Goal: Task Accomplishment & Management: Manage account settings

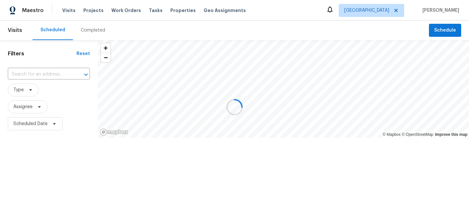
click at [100, 6] on div at bounding box center [234, 107] width 469 height 214
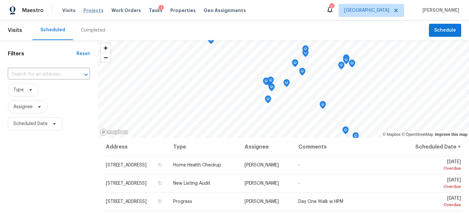
click at [89, 11] on span "Projects" at bounding box center [93, 10] width 20 height 7
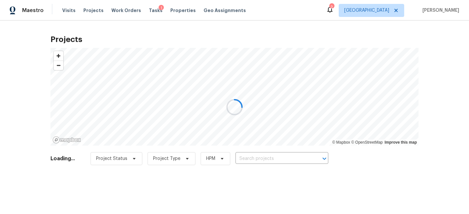
click at [279, 156] on div at bounding box center [234, 107] width 469 height 214
click at [275, 160] on div at bounding box center [234, 107] width 469 height 214
click at [274, 160] on div at bounding box center [234, 107] width 469 height 214
click at [273, 160] on div at bounding box center [234, 107] width 469 height 214
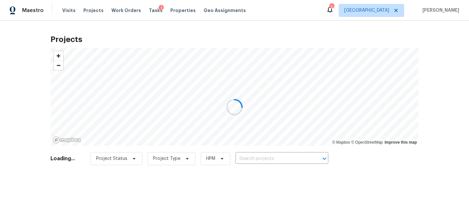
click at [268, 160] on div at bounding box center [234, 107] width 469 height 214
click at [262, 156] on div at bounding box center [234, 107] width 469 height 214
click at [272, 155] on div at bounding box center [234, 107] width 469 height 214
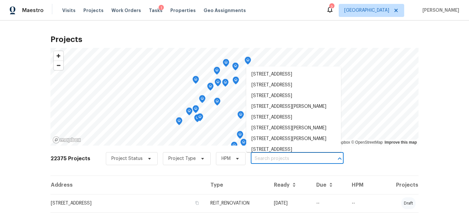
click at [272, 155] on input "text" at bounding box center [288, 159] width 75 height 10
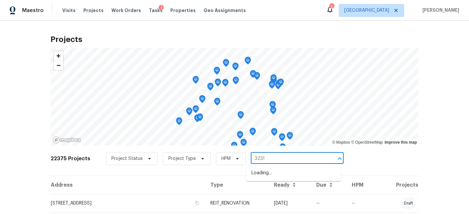
type input "3231 B"
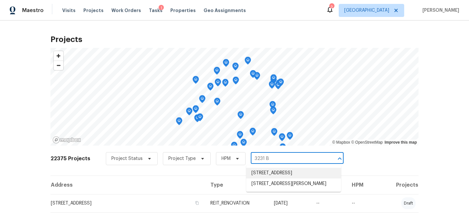
click at [294, 175] on li "3231 Bent Brook Way, Katy, TX 77449" at bounding box center [293, 173] width 95 height 11
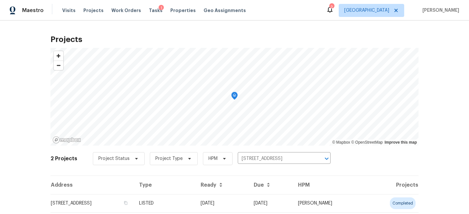
click at [248, 187] on th "Ready" at bounding box center [221, 185] width 53 height 18
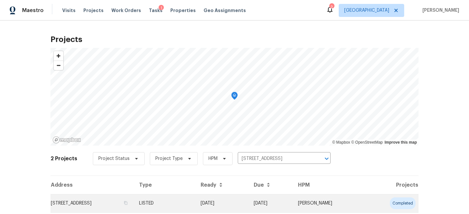
click at [248, 196] on td "10/07/25" at bounding box center [221, 203] width 53 height 18
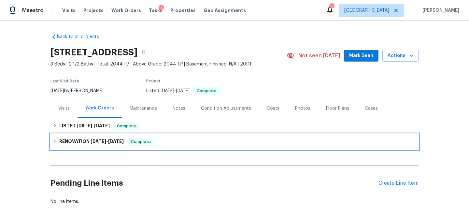
click at [153, 141] on span "Complete" at bounding box center [140, 141] width 25 height 7
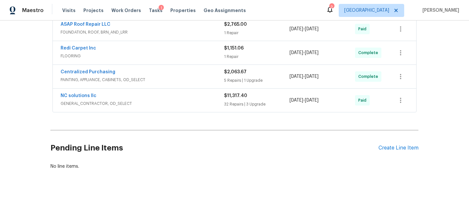
scroll to position [190, 0]
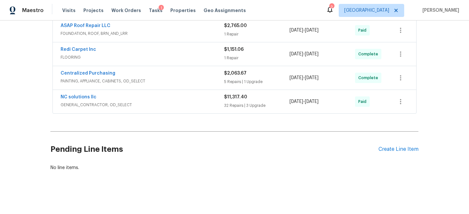
click at [166, 96] on div "NC solutions llc" at bounding box center [142, 98] width 163 height 8
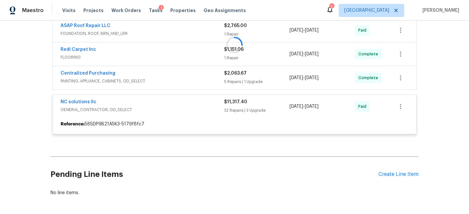
scroll to position [181, 0]
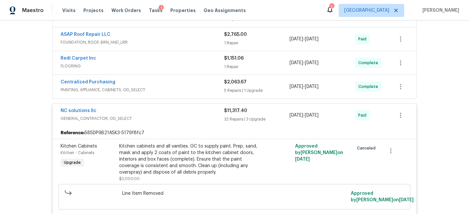
click at [190, 91] on span "PAINTING, APPLIANCE, CABINETS, OD_SELECT" at bounding box center [142, 90] width 163 height 7
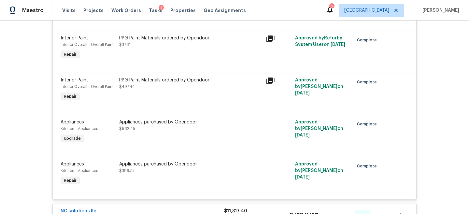
scroll to position [368, 0]
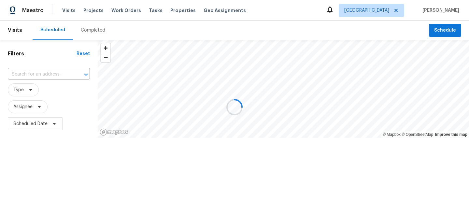
click at [445, 28] on div at bounding box center [234, 107] width 469 height 214
click at [444, 30] on span "Schedule" at bounding box center [445, 30] width 22 height 8
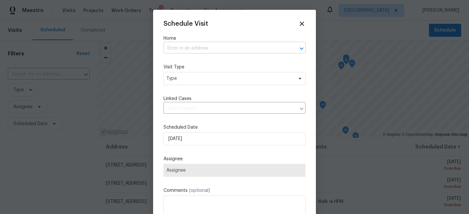
click at [210, 49] on input "text" at bounding box center [225, 48] width 124 height 10
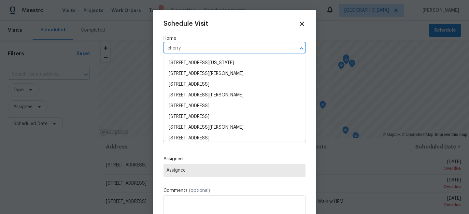
type input "cherry h"
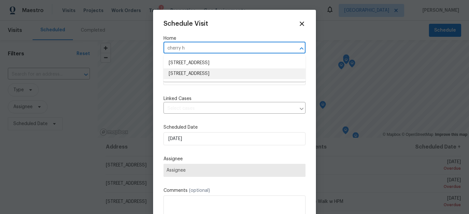
click at [201, 73] on li "[STREET_ADDRESS]" at bounding box center [234, 73] width 142 height 11
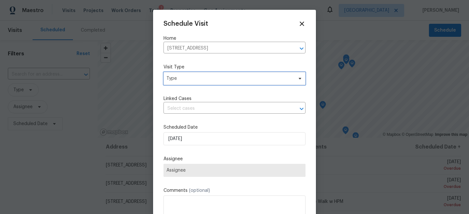
click at [194, 82] on span "Type" at bounding box center [234, 78] width 142 height 13
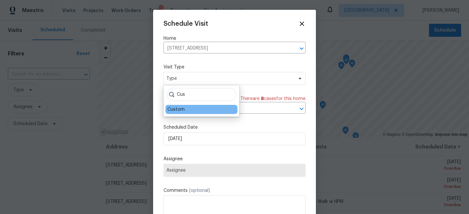
type input "Cus"
click at [176, 109] on div "Custom" at bounding box center [175, 109] width 17 height 7
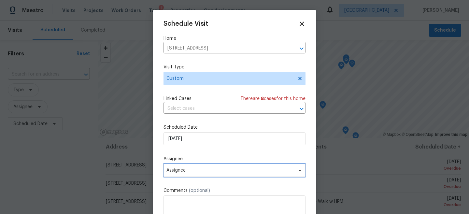
click at [184, 169] on span "Assignee" at bounding box center [230, 170] width 128 height 5
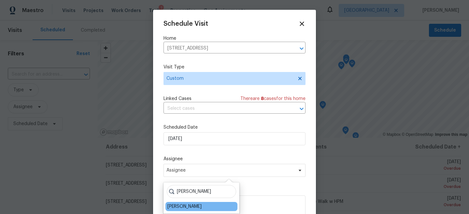
type input "Steve"
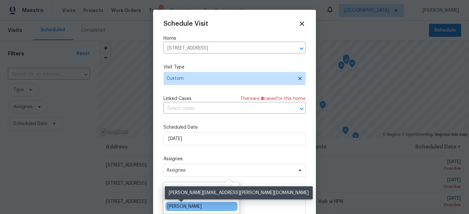
click at [182, 205] on div "[PERSON_NAME]" at bounding box center [184, 206] width 34 height 7
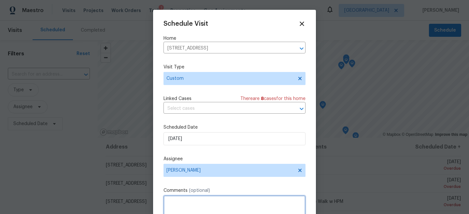
click at [182, 205] on textarea at bounding box center [234, 208] width 142 height 26
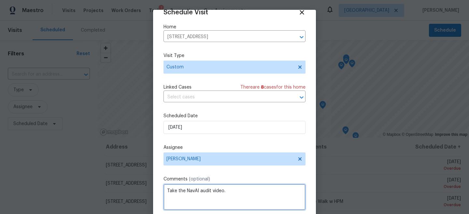
scroll to position [34, 0]
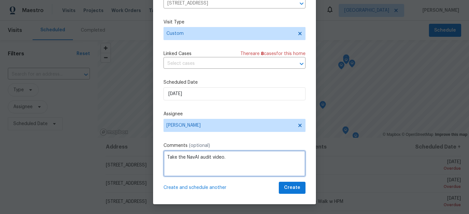
type textarea "Take the NavAI audit video."
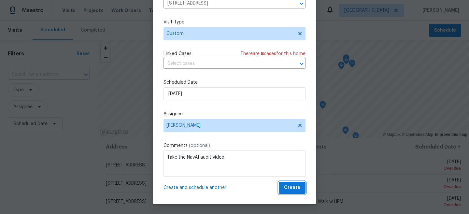
click at [300, 187] on span "Create" at bounding box center [292, 188] width 16 height 8
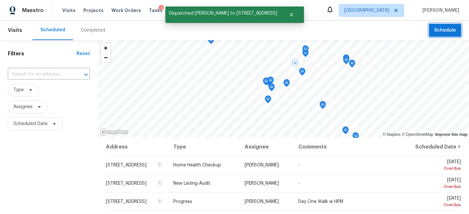
scroll to position [0, 0]
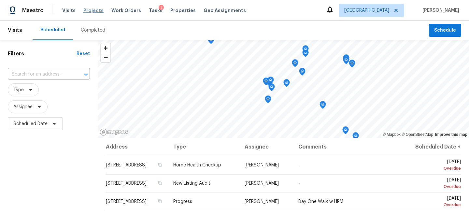
click at [88, 12] on span "Projects" at bounding box center [93, 10] width 20 height 7
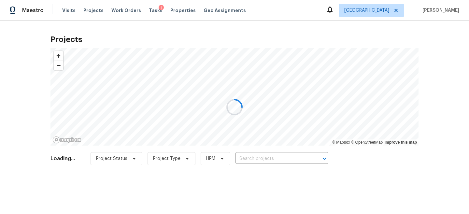
click at [270, 166] on div at bounding box center [234, 107] width 469 height 214
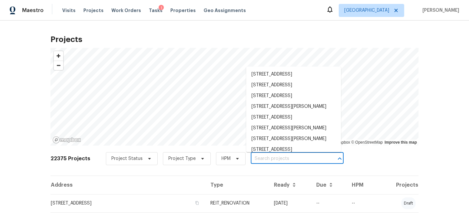
click at [277, 154] on input "text" at bounding box center [288, 159] width 75 height 10
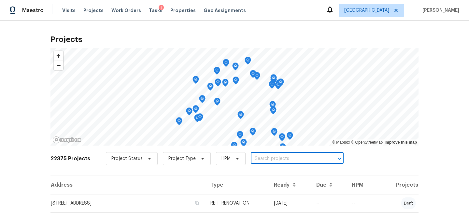
click at [277, 154] on input "text" at bounding box center [288, 159] width 75 height 10
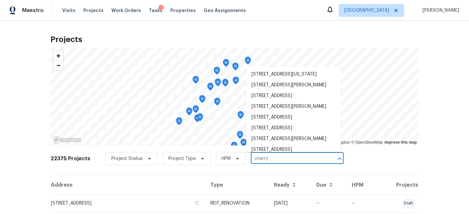
type input "cherry h"
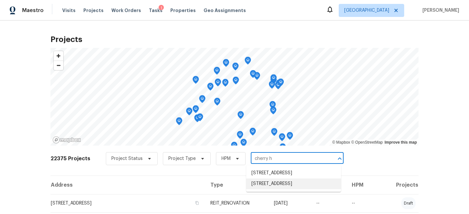
click at [265, 189] on li "6906 Cherry Hills Rd, Houston, TX 77069" at bounding box center [293, 183] width 95 height 11
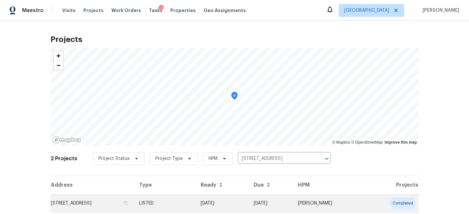
click at [248, 202] on td "10/09/25" at bounding box center [221, 203] width 53 height 18
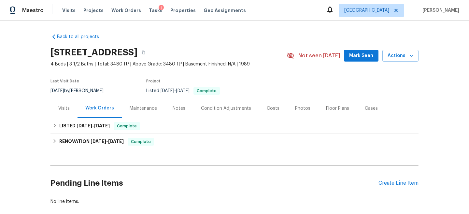
scroll to position [35, 0]
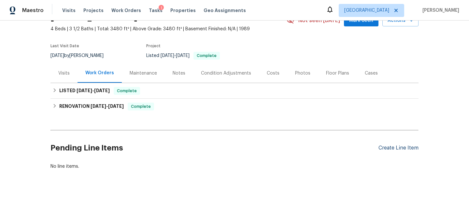
click at [400, 145] on div "Create Line Item" at bounding box center [398, 148] width 40 height 6
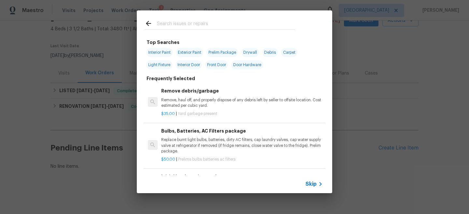
click at [311, 185] on span "Skip" at bounding box center [310, 184] width 11 height 7
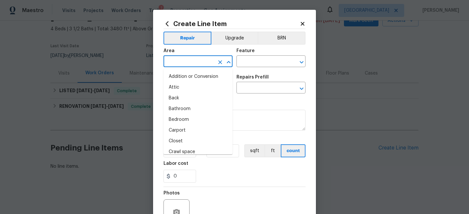
click at [175, 60] on input "text" at bounding box center [188, 62] width 51 height 10
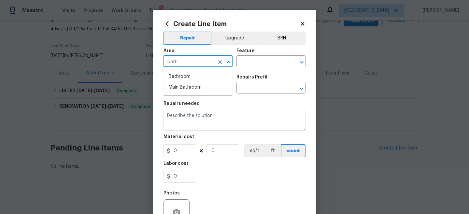
type input "bathr"
click at [184, 73] on li "Bathroom" at bounding box center [197, 76] width 69 height 11
type input "Bathroom"
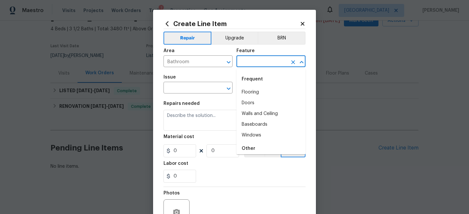
click at [284, 60] on input "text" at bounding box center [261, 62] width 51 height 10
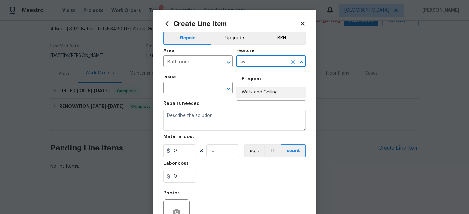
click at [261, 99] on ul "Frequent Walls and Ceiling" at bounding box center [270, 85] width 69 height 32
click at [254, 93] on li "Walls and Ceiling" at bounding box center [270, 92] width 69 height 11
type input "Walls and Ceiling"
click at [203, 92] on input "text" at bounding box center [188, 88] width 51 height 10
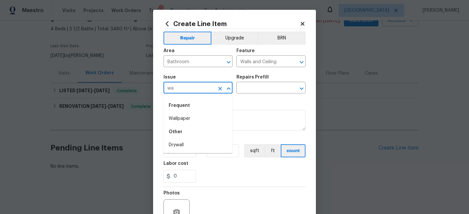
type input "w"
click at [190, 152] on ul "Frequent Wallpaper Other Drywall" at bounding box center [197, 124] width 69 height 58
click at [193, 145] on li "Drywall" at bounding box center [197, 145] width 69 height 11
type input "Drywall"
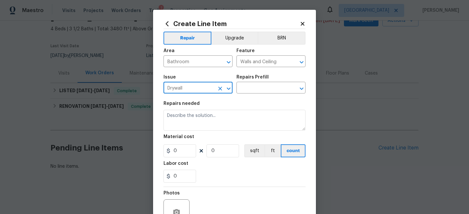
click at [263, 95] on div "Issue Drywall ​ Repairs Prefill ​" at bounding box center [234, 84] width 142 height 26
click at [265, 91] on input "text" at bounding box center [261, 88] width 51 height 10
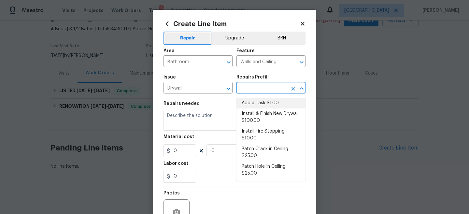
click at [263, 100] on li "Add a Task $1.00" at bounding box center [270, 103] width 69 height 11
type input "Add a Task $1.00"
type textarea "HPM to detail"
type input "1"
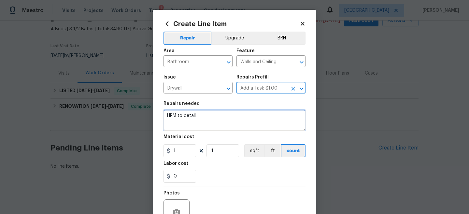
click at [247, 116] on textarea "HPM to detail" at bounding box center [234, 120] width 142 height 21
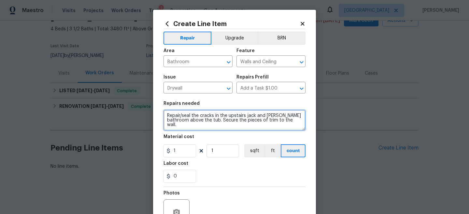
type textarea "Repair/seal the cracks in the upstairs jack and jill bathroom above the tub. Se…"
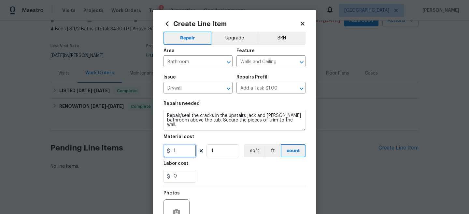
click at [191, 149] on input "1" at bounding box center [179, 150] width 33 height 13
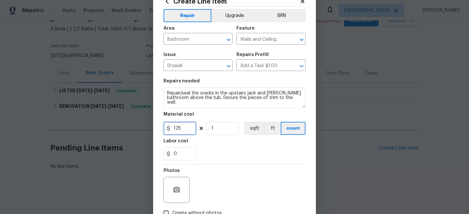
scroll to position [39, 0]
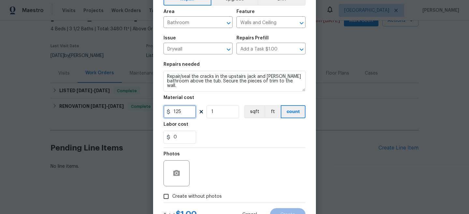
type input "125"
click at [170, 173] on button "button" at bounding box center [177, 173] width 16 height 16
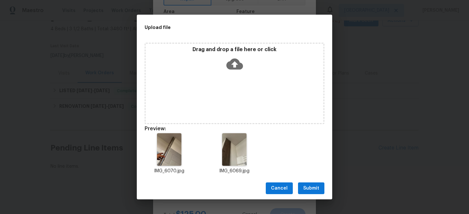
click at [317, 188] on span "Submit" at bounding box center [311, 188] width 16 height 8
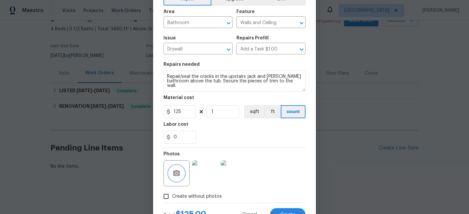
scroll to position [67, 0]
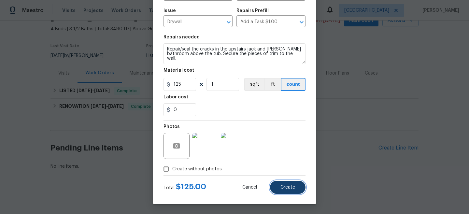
click at [285, 188] on span "Create" at bounding box center [287, 187] width 15 height 5
type input "0"
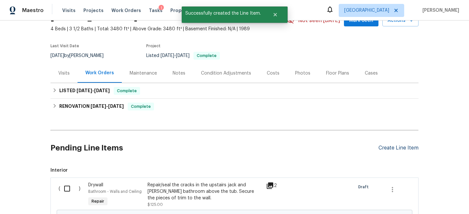
click at [401, 150] on div "Create Line Item" at bounding box center [398, 148] width 40 height 6
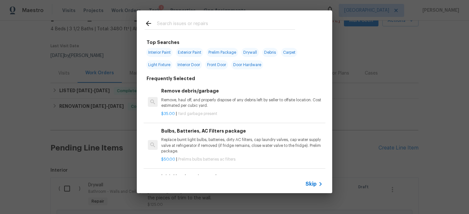
click at [210, 21] on input "text" at bounding box center [226, 25] width 138 height 10
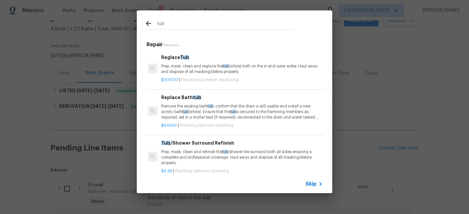
type input "tub"
click at [311, 184] on span "Skip" at bounding box center [310, 184] width 11 height 7
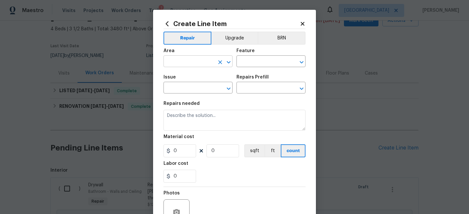
click at [184, 66] on input "text" at bounding box center [188, 62] width 51 height 10
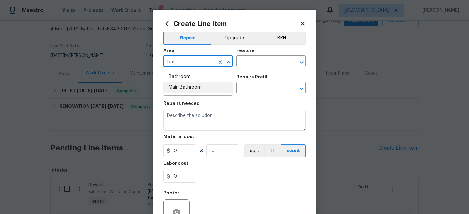
click at [186, 88] on li "Main Bathroom" at bounding box center [197, 87] width 69 height 11
click at [197, 64] on input "Main Bathroom" at bounding box center [188, 62] width 51 height 10
click at [195, 78] on li "Bathroom" at bounding box center [197, 76] width 69 height 11
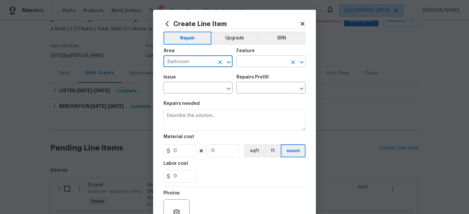
type input "Bathroom"
click at [263, 58] on input "text" at bounding box center [261, 62] width 51 height 10
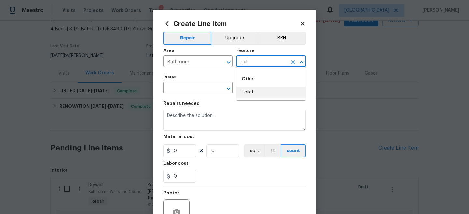
click at [257, 91] on li "Toilet" at bounding box center [270, 92] width 69 height 11
type input "Toilet"
click at [183, 91] on input "text" at bounding box center [188, 88] width 51 height 10
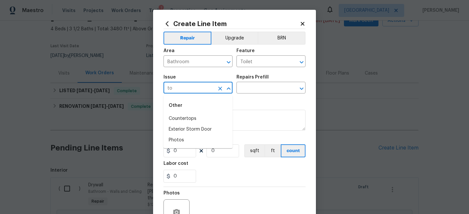
type input "t"
click at [198, 141] on li "Bathroom Plumbing" at bounding box center [197, 140] width 69 height 11
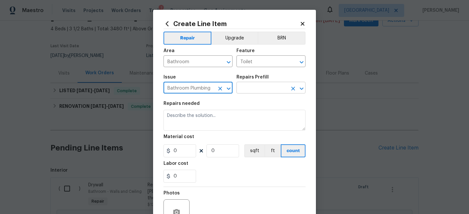
type input "Bathroom Plumbing"
click at [269, 85] on input "text" at bounding box center [261, 88] width 51 height 10
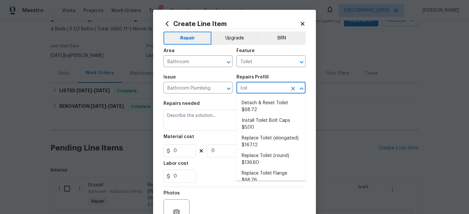
type input "toile"
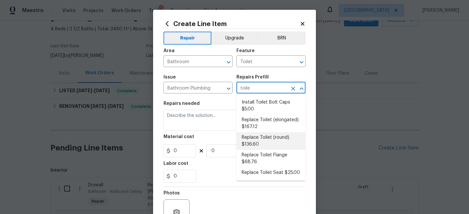
scroll to position [0, 0]
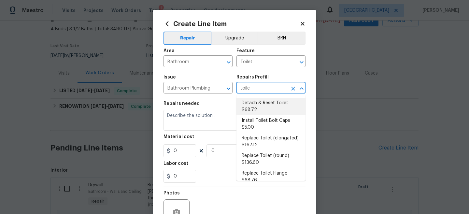
click at [276, 108] on li "Detach & Reset Toilet $68.72" at bounding box center [270, 107] width 69 height 18
type input "Plumbing"
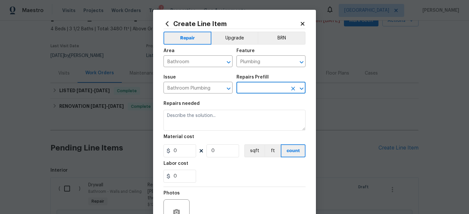
type input "Detach & Reset Toilet $68.72"
type textarea "Detach, store and reset the toilet as needed for other repairs. Ensure that the…"
type input "68.72"
type input "1"
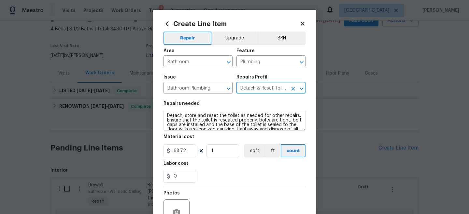
type input "Detach & Reset Toilet $68.72"
click at [244, 135] on div "Material cost" at bounding box center [234, 138] width 142 height 8
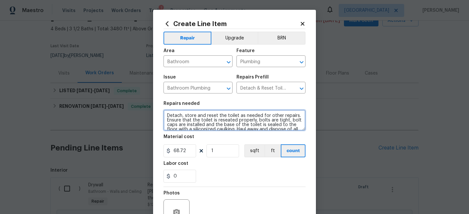
click at [242, 118] on textarea "Detach, store and reset the toilet as needed for other repairs. Ensure that the…" at bounding box center [234, 120] width 142 height 21
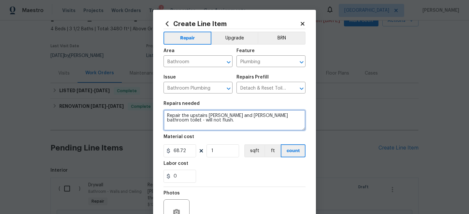
type textarea "Repair the upstairs jack and jill bathroom toilet - will not flush."
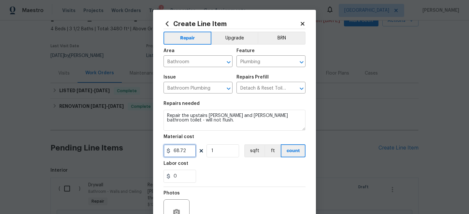
click at [185, 156] on input "68.72" at bounding box center [179, 150] width 33 height 13
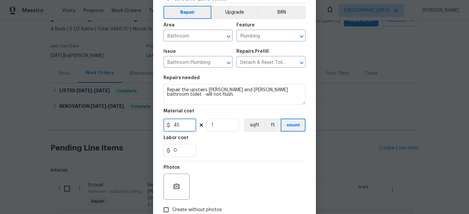
scroll to position [29, 0]
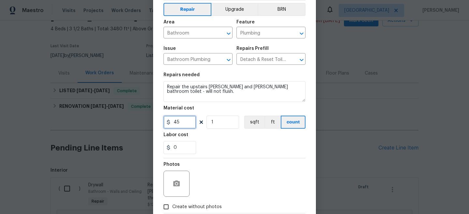
type input "45"
click at [178, 186] on icon "button" at bounding box center [176, 183] width 7 height 6
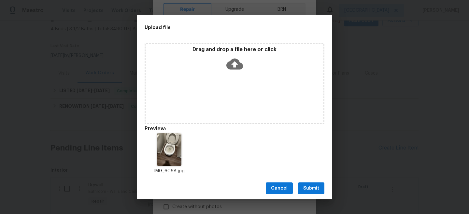
click at [310, 187] on span "Submit" at bounding box center [311, 188] width 16 height 8
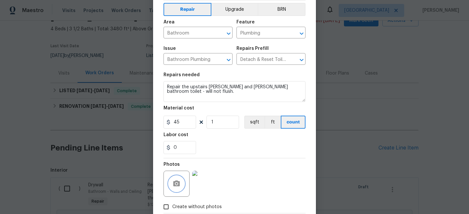
scroll to position [67, 0]
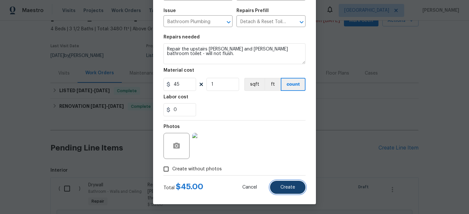
click at [286, 189] on button "Create" at bounding box center [287, 187] width 35 height 13
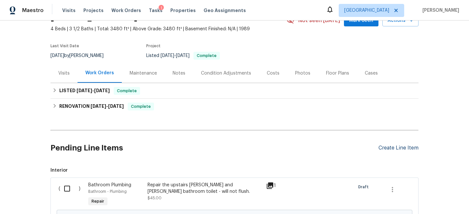
click at [405, 147] on div "Create Line Item" at bounding box center [398, 148] width 40 height 6
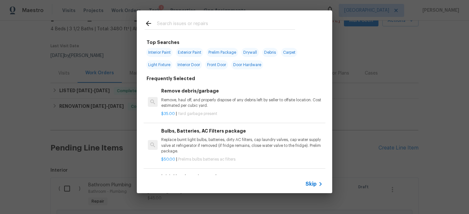
click at [314, 182] on span "Skip" at bounding box center [310, 184] width 11 height 7
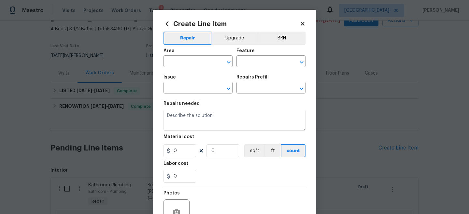
click at [201, 68] on span "Area ​" at bounding box center [197, 58] width 69 height 26
click at [199, 64] on input "text" at bounding box center [188, 62] width 51 height 10
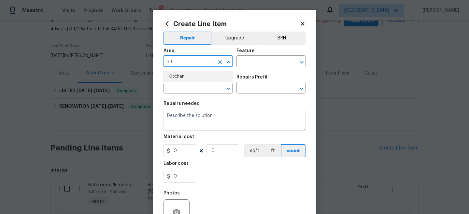
click at [199, 73] on li "Kitchen" at bounding box center [197, 76] width 69 height 11
type input "Kitchen"
click at [256, 62] on input "text" at bounding box center [261, 62] width 51 height 10
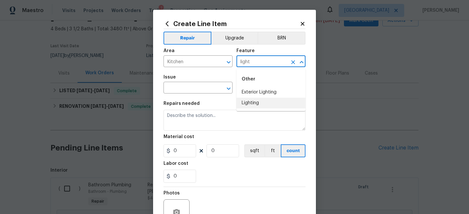
click at [262, 99] on li "Lighting" at bounding box center [270, 103] width 69 height 11
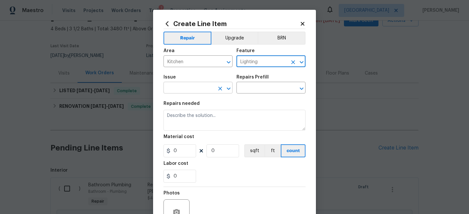
type input "Lighting"
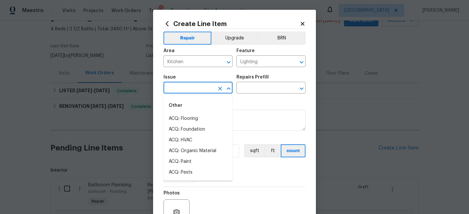
click at [187, 88] on input "text" at bounding box center [188, 88] width 51 height 10
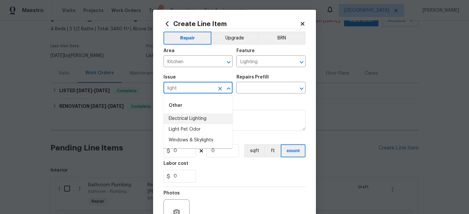
click at [194, 118] on li "Electrical Lighting" at bounding box center [197, 118] width 69 height 11
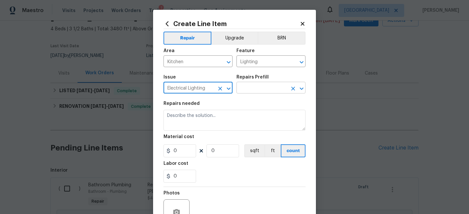
type input "Electrical Lighting"
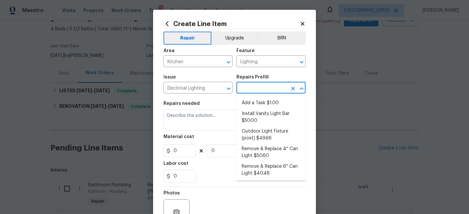
click at [258, 85] on input "text" at bounding box center [261, 88] width 51 height 10
click at [254, 103] on li "Add a Task $1.00" at bounding box center [270, 103] width 69 height 11
type input "Add a Task $1.00"
type textarea "HPM to detail"
type input "1"
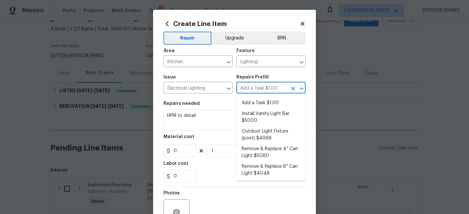
type input "1"
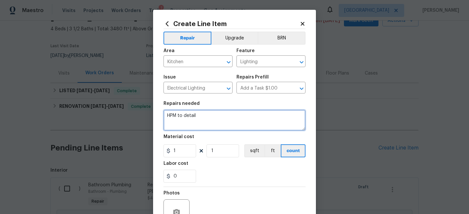
click at [216, 120] on textarea "HPM to detail" at bounding box center [234, 120] width 142 height 21
click at [216, 120] on textarea "HPM to Adjust th" at bounding box center [234, 120] width 142 height 21
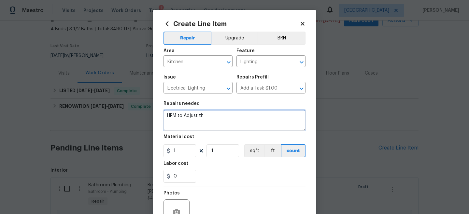
click at [216, 120] on textarea "HPM to Adjust th" at bounding box center [234, 120] width 142 height 21
type textarea "Adjust the lights over the kitchen island to be at the same height."
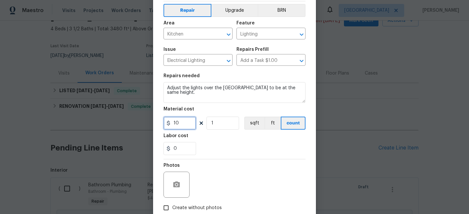
scroll to position [30, 0]
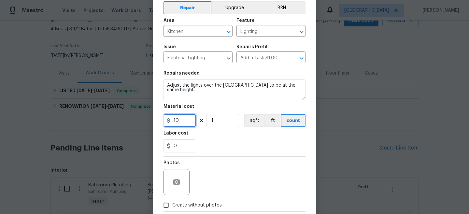
type input "10"
click at [177, 182] on circle "button" at bounding box center [176, 182] width 2 height 2
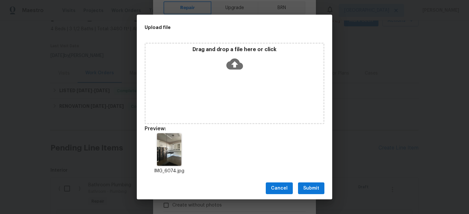
click at [211, 147] on div "IMG_6074.jpg" at bounding box center [234, 153] width 195 height 57
click at [324, 190] on button "Submit" at bounding box center [311, 188] width 26 height 12
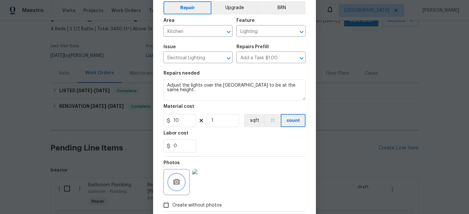
scroll to position [67, 0]
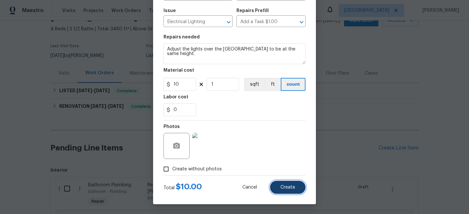
click at [287, 187] on span "Create" at bounding box center [287, 187] width 15 height 5
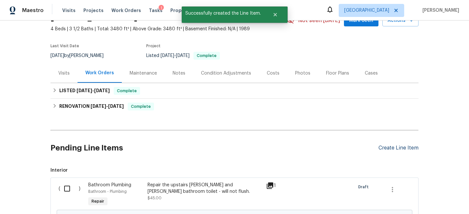
click at [396, 147] on div "Create Line Item" at bounding box center [398, 148] width 40 height 6
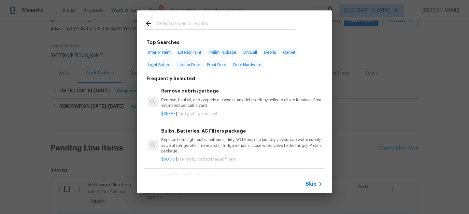
click at [311, 185] on span "Skip" at bounding box center [310, 184] width 11 height 7
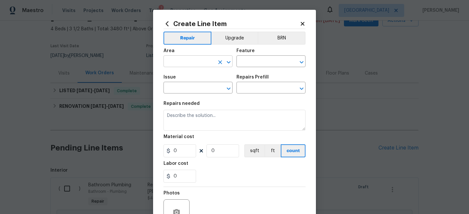
click at [173, 61] on input "text" at bounding box center [188, 62] width 51 height 10
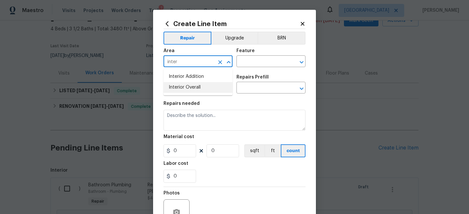
click at [182, 89] on li "Interior Overall" at bounding box center [197, 87] width 69 height 11
type input "Interior Overall"
click at [271, 64] on input "text" at bounding box center [261, 62] width 51 height 10
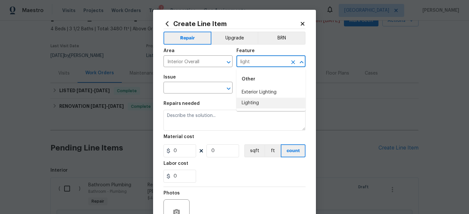
click at [265, 103] on li "Lighting" at bounding box center [270, 103] width 69 height 11
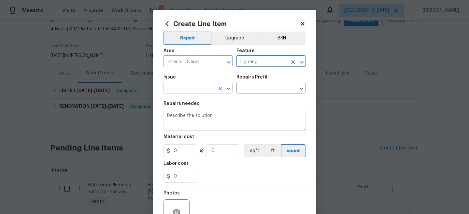
type input "Lighting"
click at [204, 90] on input "text" at bounding box center [188, 88] width 51 height 10
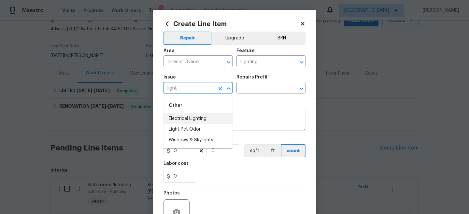
click at [197, 120] on li "Electrical Lighting" at bounding box center [197, 118] width 69 height 11
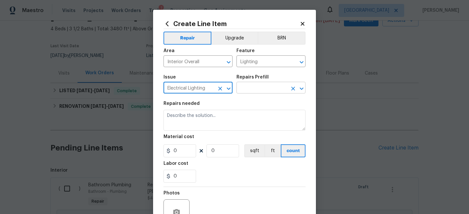
type input "Electrical Lighting"
click at [259, 87] on input "text" at bounding box center [261, 88] width 51 height 10
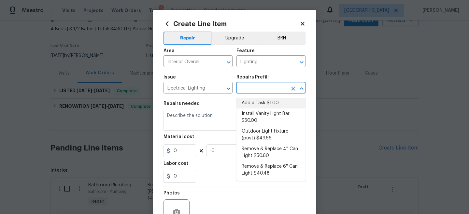
click at [256, 99] on li "Add a Task $1.00" at bounding box center [270, 103] width 69 height 11
type input "Add a Task $1.00"
type textarea "HPM to detail"
type input "1"
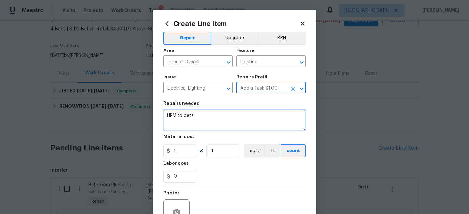
click at [232, 112] on textarea "HPM to detail" at bounding box center [234, 120] width 142 height 21
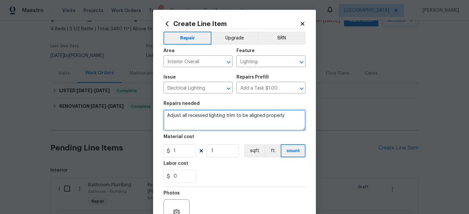
type textarea "Adjust all recessed lighting trim to be aligned properly"
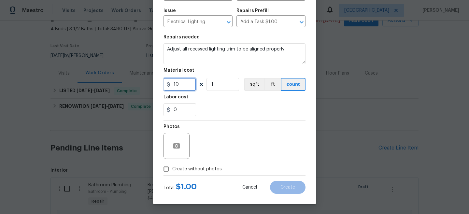
type input "10"
click at [174, 144] on icon "button" at bounding box center [176, 146] width 7 height 6
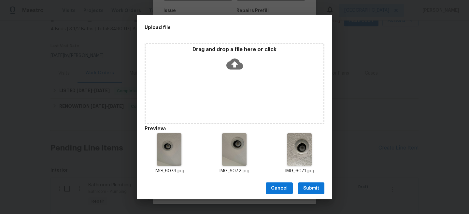
click at [314, 191] on span "Submit" at bounding box center [311, 188] width 16 height 8
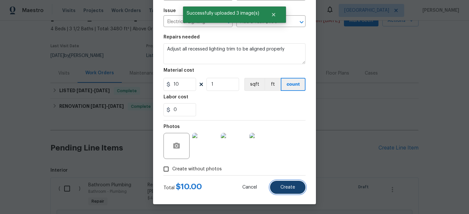
click at [290, 187] on span "Create" at bounding box center [287, 187] width 15 height 5
type input "0"
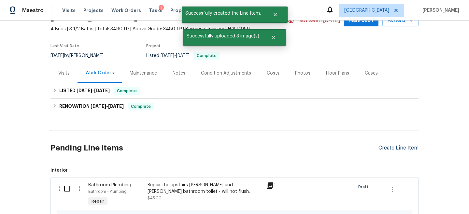
click at [409, 147] on div "Create Line Item" at bounding box center [398, 148] width 40 height 6
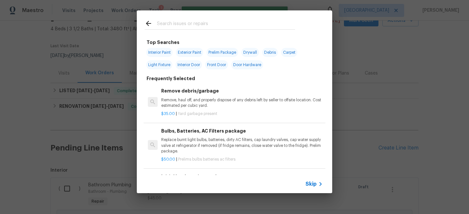
click at [317, 192] on div "Skip" at bounding box center [234, 184] width 195 height 18
click at [316, 186] on icon at bounding box center [320, 184] width 8 height 8
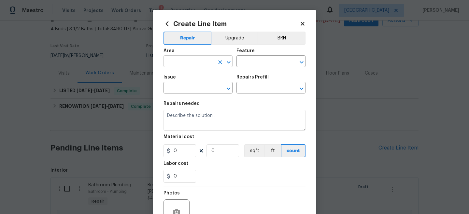
click at [192, 62] on input "text" at bounding box center [188, 62] width 51 height 10
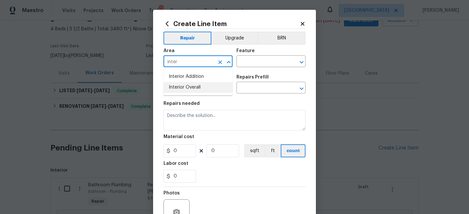
click at [190, 91] on li "Interior Overall" at bounding box center [197, 87] width 69 height 11
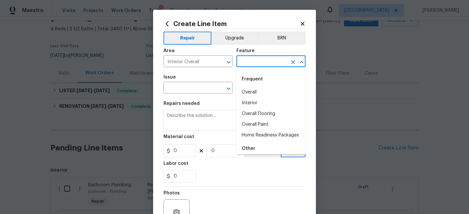
click at [270, 60] on input "text" at bounding box center [261, 62] width 51 height 10
click at [182, 61] on input "Interior Overall" at bounding box center [188, 62] width 51 height 10
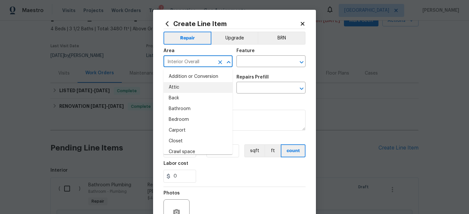
click at [182, 61] on input "Interior Overall" at bounding box center [188, 62] width 51 height 10
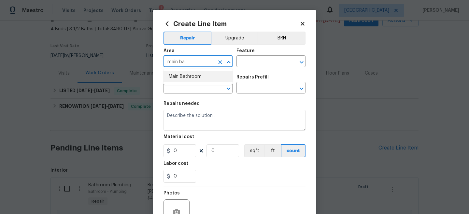
click at [177, 77] on li "Main Bathroom" at bounding box center [197, 76] width 69 height 11
click at [239, 60] on input "text" at bounding box center [261, 62] width 51 height 10
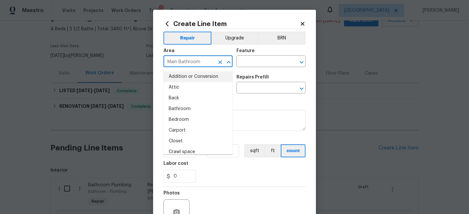
click at [203, 62] on input "Main Bathroom" at bounding box center [188, 62] width 51 height 10
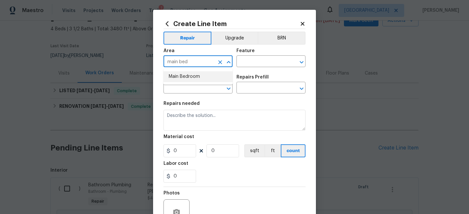
click at [199, 74] on li "Main Bedroom" at bounding box center [197, 76] width 69 height 11
type input "Main Bedroom"
click at [261, 59] on input "text" at bounding box center [261, 62] width 51 height 10
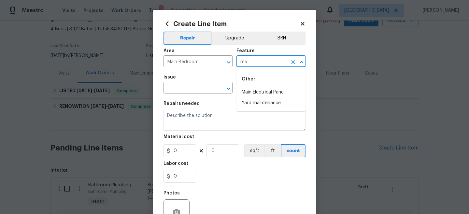
type input "m"
click at [261, 102] on li "Lighting" at bounding box center [270, 103] width 69 height 11
type input "Lighting"
click at [193, 90] on input "text" at bounding box center [188, 88] width 51 height 10
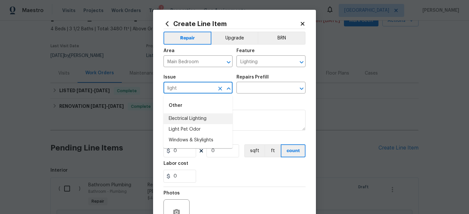
click at [196, 120] on li "Electrical Lighting" at bounding box center [197, 118] width 69 height 11
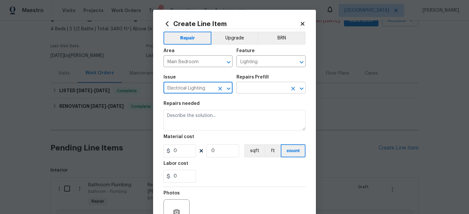
type input "Electrical Lighting"
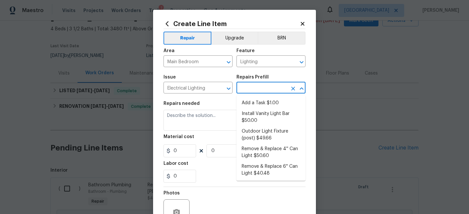
click at [253, 89] on input "text" at bounding box center [261, 88] width 51 height 10
click at [254, 103] on li "Add a Task $1.00" at bounding box center [270, 103] width 69 height 11
type input "Add a Task $1.00"
type textarea "HPM to detail"
type input "1"
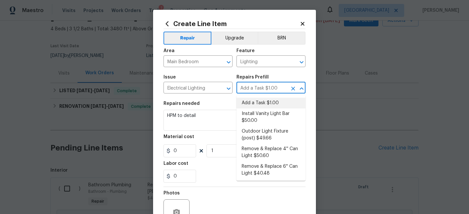
type input "1"
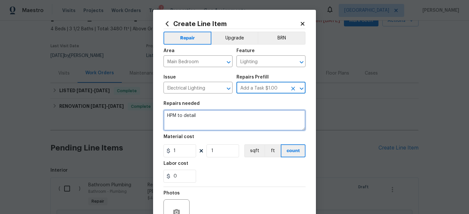
click at [228, 114] on textarea "HPM to detail" at bounding box center [234, 120] width 142 height 21
type textarea "R"
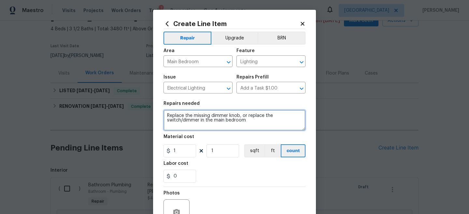
type textarea "Replace the missing dimmer knob, or replace the switch/dimmer in the main bedro…"
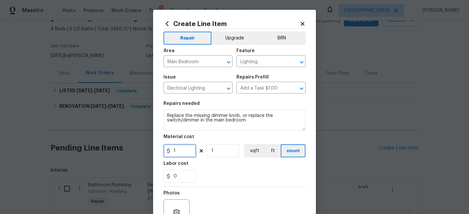
click at [191, 155] on input "1" at bounding box center [179, 150] width 33 height 13
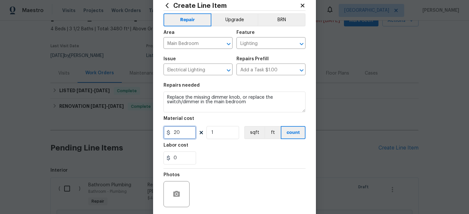
type input "20"
click at [174, 194] on icon "button" at bounding box center [176, 194] width 7 height 6
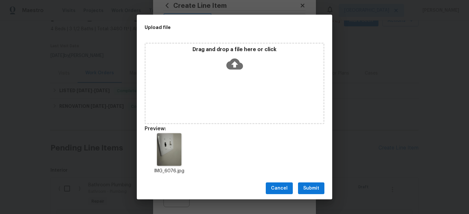
click at [307, 184] on span "Submit" at bounding box center [311, 188] width 16 height 8
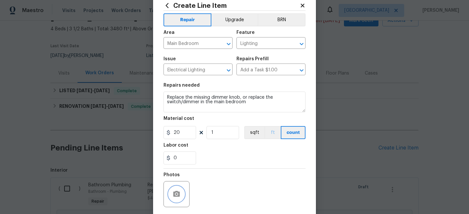
scroll to position [67, 0]
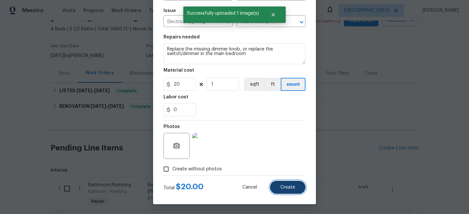
click at [295, 189] on button "Create" at bounding box center [287, 187] width 35 height 13
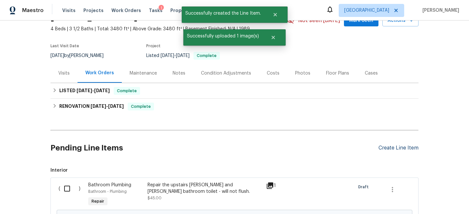
click at [406, 147] on div "Create Line Item" at bounding box center [398, 148] width 40 height 6
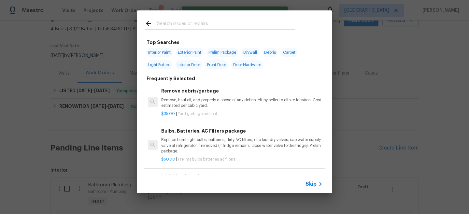
click at [313, 187] on div "Skip" at bounding box center [314, 184] width 19 height 8
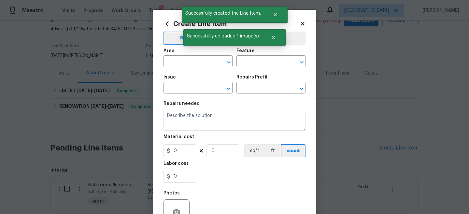
click at [188, 54] on div "Area" at bounding box center [197, 52] width 69 height 8
click at [180, 58] on input "text" at bounding box center [188, 62] width 51 height 10
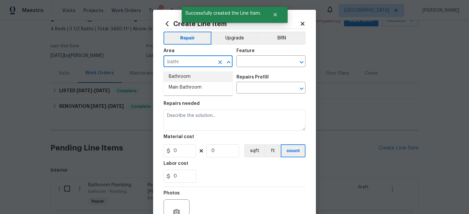
click at [172, 78] on li "Bathroom" at bounding box center [197, 76] width 69 height 11
type input "Bathroom"
click at [255, 69] on div "Area Bathroom ​ Feature ​" at bounding box center [234, 58] width 142 height 26
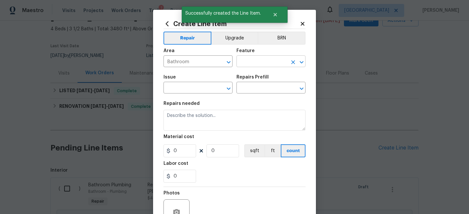
click at [259, 61] on input "text" at bounding box center [261, 62] width 51 height 10
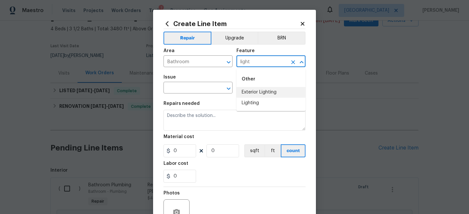
click at [256, 99] on li "Lighting" at bounding box center [270, 103] width 69 height 11
type input "Lighting"
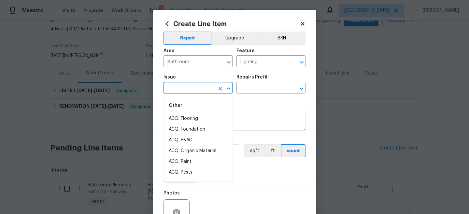
click at [182, 90] on input "text" at bounding box center [188, 88] width 51 height 10
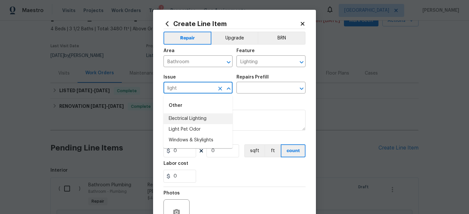
click at [188, 118] on li "Electrical Lighting" at bounding box center [197, 118] width 69 height 11
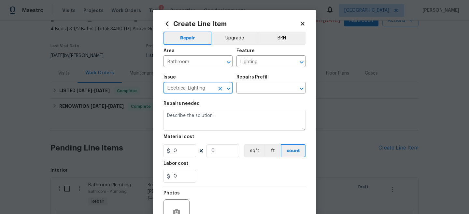
type input "Electrical Lighting"
click at [266, 77] on div "Repairs Prefill" at bounding box center [270, 79] width 69 height 8
click at [261, 83] on div "Repairs Prefill" at bounding box center [270, 79] width 69 height 8
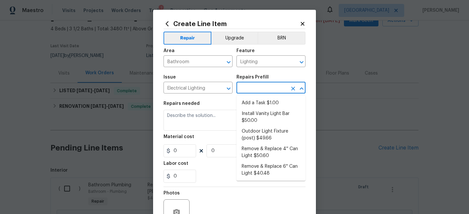
click at [260, 86] on input "text" at bounding box center [261, 88] width 51 height 10
click at [266, 103] on li "Add a Task $1.00" at bounding box center [270, 103] width 69 height 11
type input "Add a Task $1.00"
type textarea "HPM to detail"
type input "1"
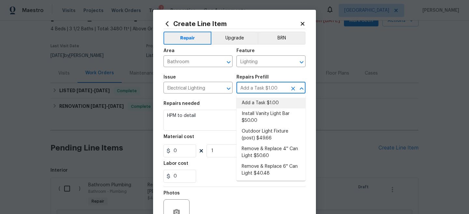
type input "1"
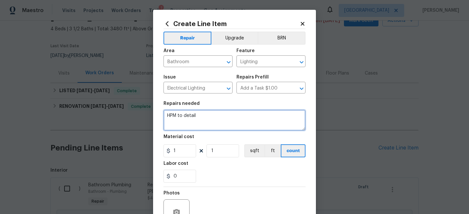
click at [194, 113] on textarea "HPM to detail" at bounding box center [234, 120] width 142 height 21
type textarea "U"
type textarea "Replace the damaged switch on the upstairs en-suite bathroom"
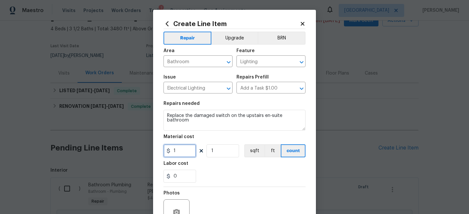
click at [188, 146] on input "1" at bounding box center [179, 150] width 33 height 13
type input "15"
click at [178, 208] on button "button" at bounding box center [177, 212] width 16 height 16
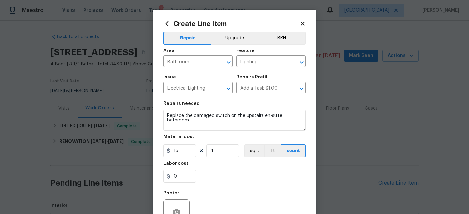
scroll to position [67, 0]
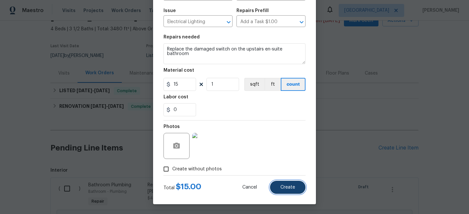
click at [288, 189] on span "Create" at bounding box center [287, 187] width 15 height 5
type input "0"
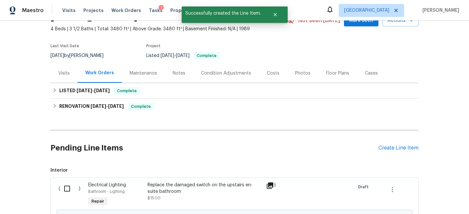
click at [386, 153] on div "Pending Line Items Create Line Item" at bounding box center [234, 148] width 368 height 30
click at [391, 149] on div "Create Line Item" at bounding box center [398, 148] width 40 height 6
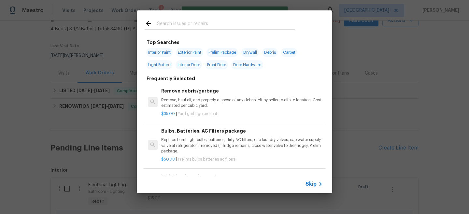
click at [309, 185] on span "Skip" at bounding box center [310, 184] width 11 height 7
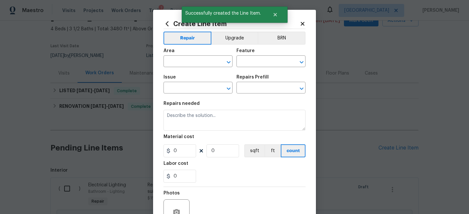
click at [186, 70] on span "Area ​" at bounding box center [197, 58] width 69 height 26
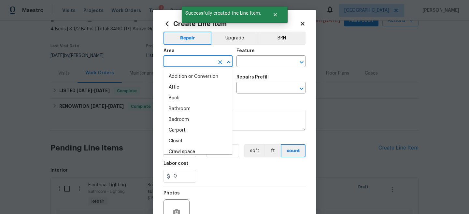
click at [183, 61] on input "text" at bounding box center [188, 62] width 51 height 10
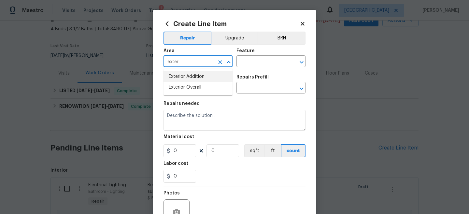
click at [187, 63] on input "exter" at bounding box center [188, 62] width 51 height 10
click at [184, 79] on li "Front" at bounding box center [197, 76] width 69 height 11
type input "Front"
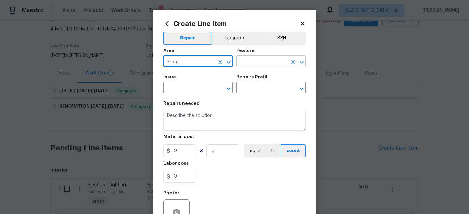
click at [265, 57] on input "text" at bounding box center [261, 62] width 51 height 10
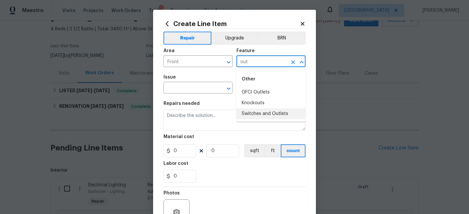
click at [265, 115] on li "Switches and Outlets" at bounding box center [270, 113] width 69 height 11
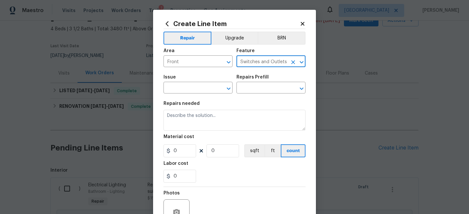
type input "Switches and Outlets"
click at [210, 96] on span "Issue ​" at bounding box center [197, 84] width 69 height 26
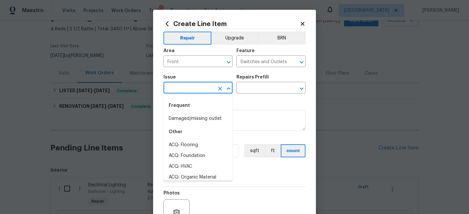
click at [202, 89] on input "text" at bounding box center [188, 88] width 51 height 10
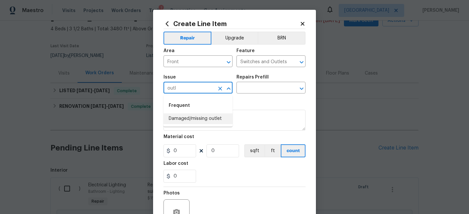
click at [213, 119] on li "Damaged/missing outlet" at bounding box center [197, 118] width 69 height 11
click at [266, 81] on div "Repairs Prefill" at bounding box center [270, 79] width 69 height 8
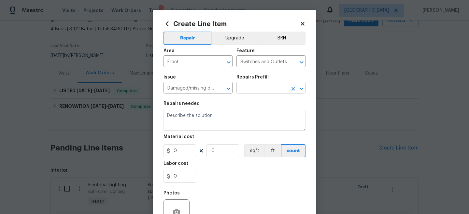
click at [262, 87] on input "text" at bounding box center [261, 88] width 51 height 10
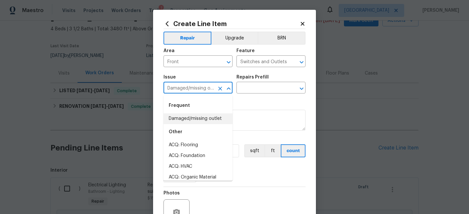
click at [206, 84] on input "Damaged/missing outlet" at bounding box center [188, 88] width 51 height 10
type input "o"
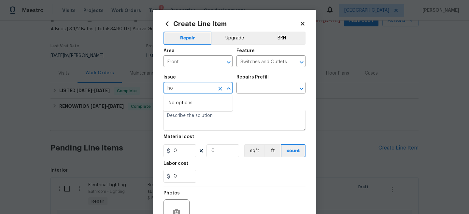
type input "h"
click at [201, 127] on li "Electrical Lighting" at bounding box center [197, 129] width 69 height 11
type input "Electrical Lighting"
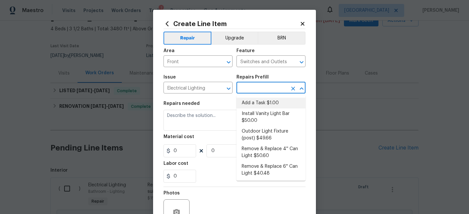
click at [254, 87] on input "text" at bounding box center [261, 88] width 51 height 10
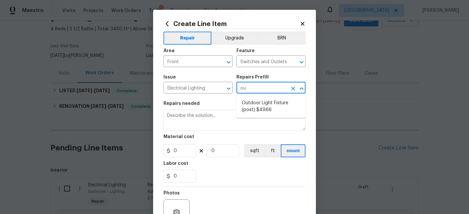
type input "o"
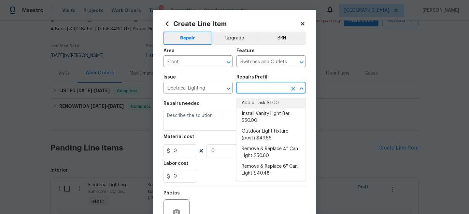
click at [260, 101] on li "Add a Task $1.00" at bounding box center [270, 103] width 69 height 11
type input "Add a Task $1.00"
type textarea "HPM to detail"
type input "1"
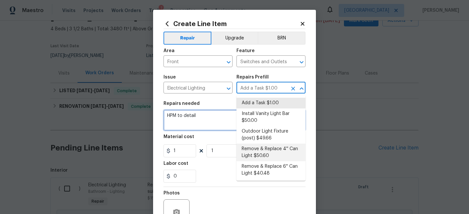
click at [200, 120] on textarea "HPM to detail" at bounding box center [234, 120] width 142 height 21
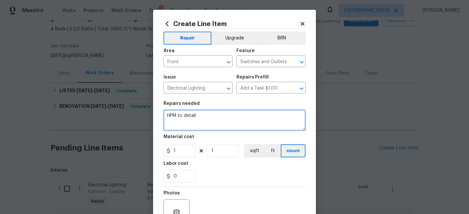
click at [200, 120] on textarea "HPM to detail" at bounding box center [234, 120] width 142 height 21
type textarea "Replace the damaged water-proof exterior outlet cover next to the back door."
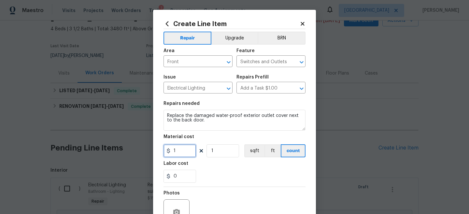
click at [188, 155] on input "1" at bounding box center [179, 150] width 33 height 13
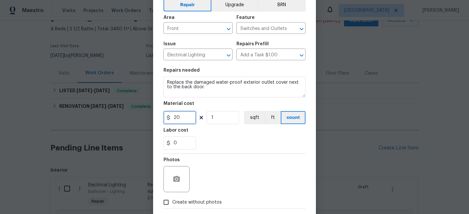
type input "20"
click at [190, 200] on span "Create without photos" at bounding box center [196, 202] width 49 height 7
click at [172, 200] on input "Create without photos" at bounding box center [166, 202] width 12 height 12
checkbox input "true"
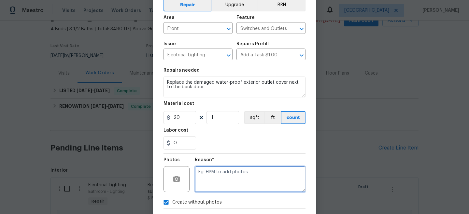
click at [205, 188] on textarea at bounding box center [250, 179] width 111 height 26
type textarea "no photo"
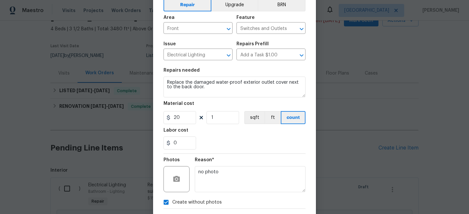
click at [186, 126] on section "Repairs needed Replace the damaged water-proof exterior outlet cover next to th…" at bounding box center [234, 108] width 142 height 89
click at [184, 121] on input "20" at bounding box center [179, 117] width 33 height 13
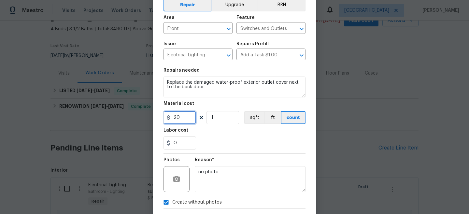
click at [184, 121] on input "20" at bounding box center [179, 117] width 33 height 13
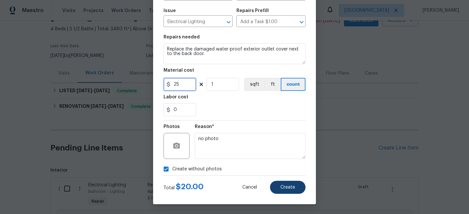
type input "25"
click at [282, 187] on span "Create" at bounding box center [287, 187] width 15 height 5
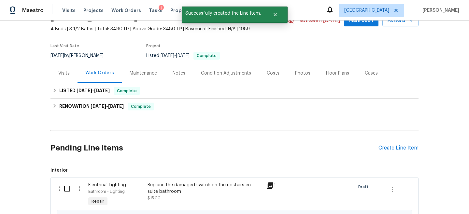
click at [404, 142] on div "Pending Line Items Create Line Item" at bounding box center [234, 148] width 368 height 30
click at [400, 147] on div "Create Line Item" at bounding box center [398, 148] width 40 height 6
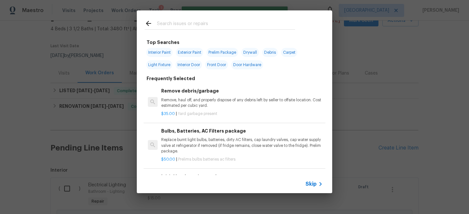
click at [311, 188] on div "Skip" at bounding box center [234, 184] width 195 height 18
click at [310, 183] on span "Skip" at bounding box center [310, 184] width 11 height 7
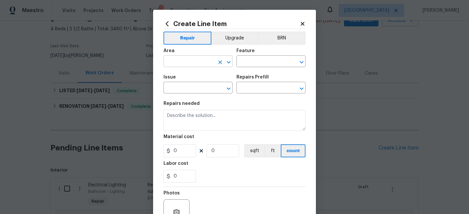
click at [189, 65] on input "text" at bounding box center [188, 62] width 51 height 10
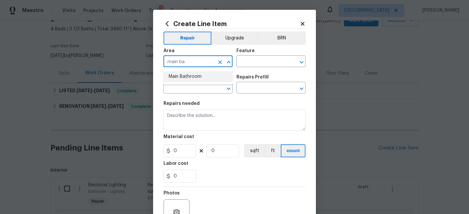
click at [187, 79] on li "Main Bathroom" at bounding box center [197, 76] width 69 height 11
type input "Main Bathroom"
click at [242, 64] on input "text" at bounding box center [261, 62] width 51 height 10
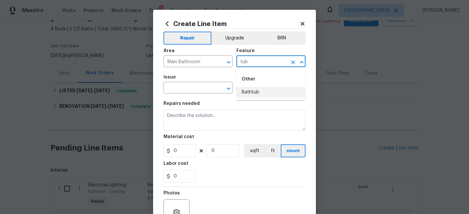
click at [249, 91] on li "Bathtub" at bounding box center [270, 92] width 69 height 11
type input "Bathtub"
click at [182, 93] on input "text" at bounding box center [188, 88] width 51 height 10
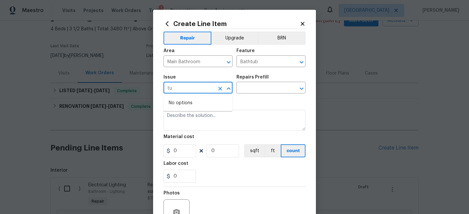
type input "t"
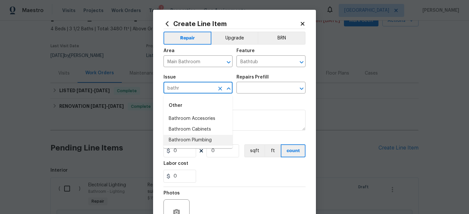
click at [207, 139] on li "Bathroom Plumbing" at bounding box center [197, 140] width 69 height 11
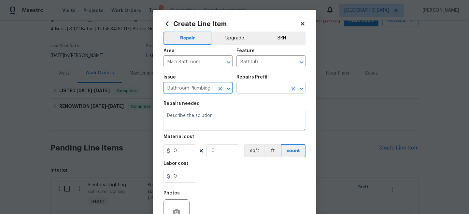
type input "Bathroom Plumbing"
click at [263, 90] on input "text" at bounding box center [261, 88] width 51 height 10
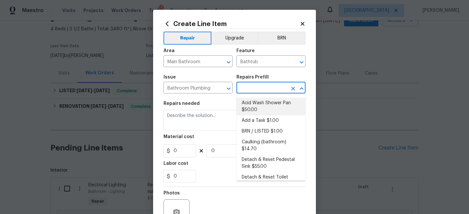
click at [262, 101] on li "Acid Wash Shower Pan $50.00" at bounding box center [270, 107] width 69 height 18
type input "Plumbing"
type input "Acid Wash Shower Pan $50.00"
type textarea "Prep and acid wash/deep clean the shower pan."
type input "50"
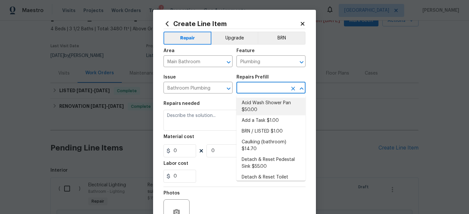
type input "1"
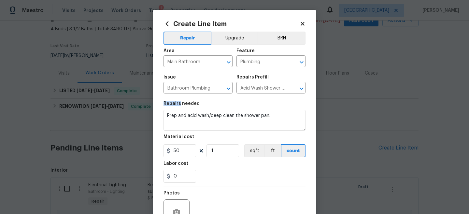
click at [262, 101] on section "Repairs needed Prep and acid wash/deep clean the shower pan. Material cost 50 1…" at bounding box center [234, 141] width 142 height 89
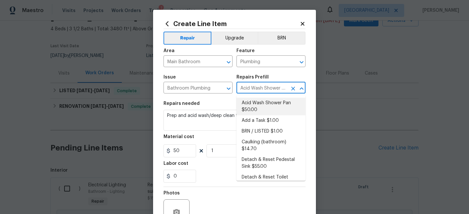
click at [263, 89] on input "Acid Wash Shower Pan $50.00" at bounding box center [261, 88] width 51 height 10
click at [266, 121] on li "Add a Task $1.00" at bounding box center [270, 120] width 69 height 11
type input "Add a Task $1.00"
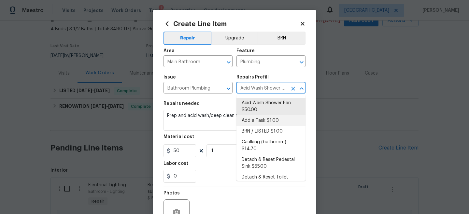
type textarea "HPM to detail"
type input "1"
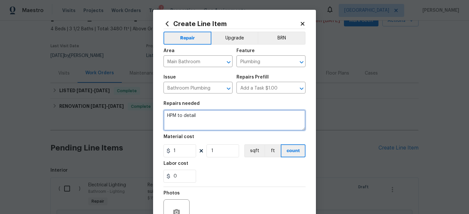
click at [205, 116] on textarea "HPM to detail" at bounding box center [234, 120] width 142 height 21
type textarea "T"
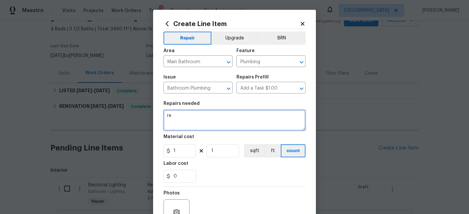
type textarea "r"
type textarea "R"
type textarea "replace the corroded garden tub faucet"
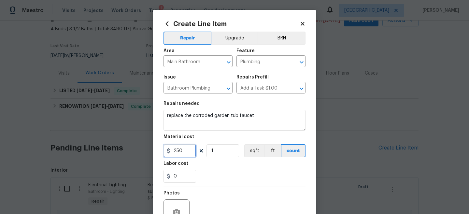
scroll to position [47, 0]
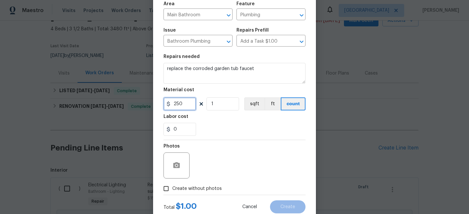
type input "250"
click at [173, 162] on icon "button" at bounding box center [176, 165] width 8 height 8
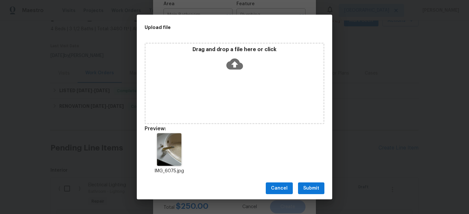
click at [317, 192] on span "Submit" at bounding box center [311, 188] width 16 height 8
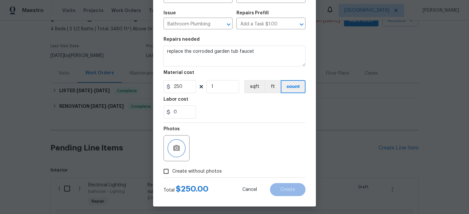
scroll to position [67, 0]
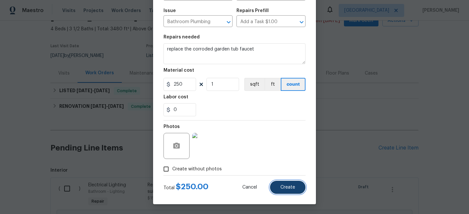
click at [294, 190] on button "Create" at bounding box center [287, 187] width 35 height 13
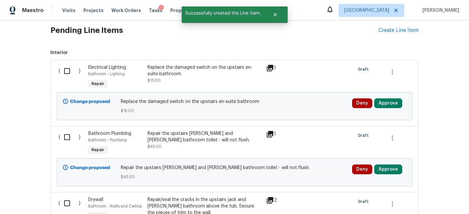
scroll to position [151, 0]
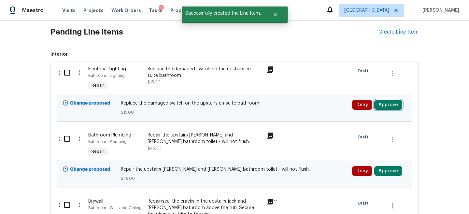
click at [386, 103] on button "Approve" at bounding box center [388, 105] width 28 height 10
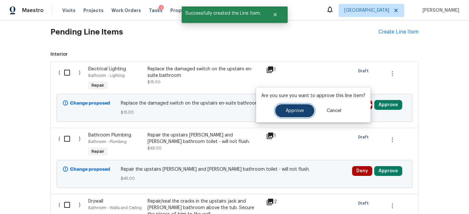
click at [291, 104] on button "Approve" at bounding box center [294, 110] width 39 height 13
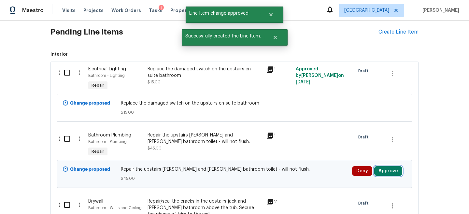
click at [384, 174] on button "Approve" at bounding box center [388, 171] width 28 height 10
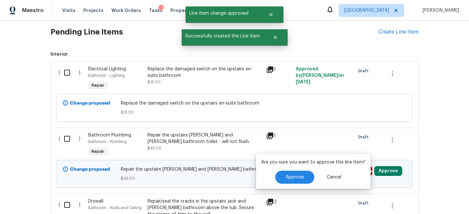
click at [297, 169] on div "Are you sure you want to approve this line item? Approve Cancel" at bounding box center [313, 171] width 115 height 35
click at [295, 179] on span "Approve" at bounding box center [294, 177] width 18 height 5
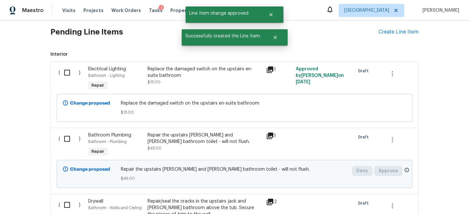
scroll to position [215, 0]
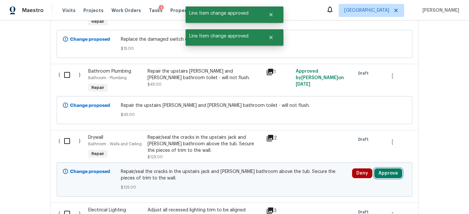
click at [385, 173] on button "Approve" at bounding box center [388, 173] width 28 height 10
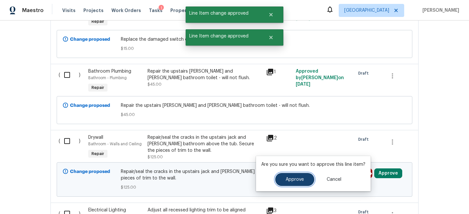
click at [308, 181] on button "Approve" at bounding box center [294, 179] width 39 height 13
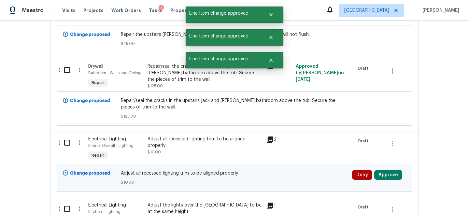
scroll to position [308, 0]
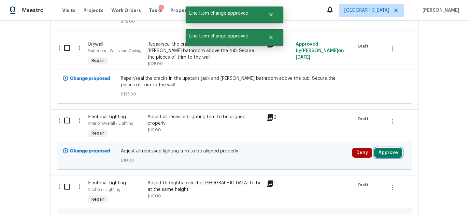
click at [386, 155] on button "Approve" at bounding box center [388, 153] width 28 height 10
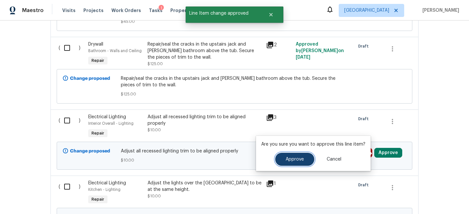
click at [292, 157] on span "Approve" at bounding box center [294, 159] width 18 height 5
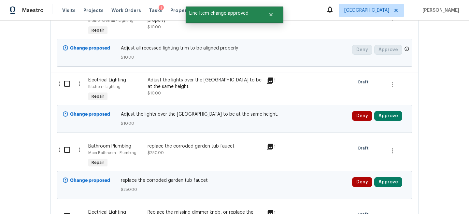
scroll to position [435, 0]
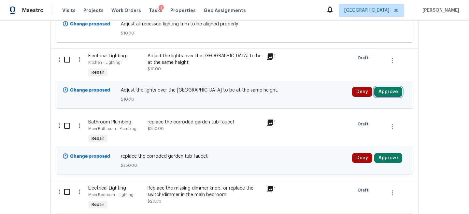
click at [394, 91] on button "Approve" at bounding box center [388, 92] width 28 height 10
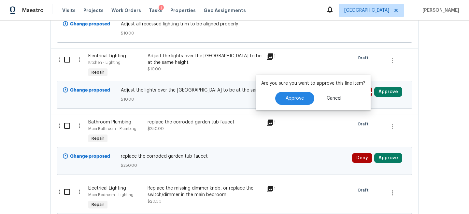
click at [294, 89] on div "Are you sure you want to approve this line item? Approve Cancel" at bounding box center [313, 92] width 115 height 35
click at [291, 112] on div "( ) Electrical Lighting Kitchen - Lighting Repair Adjust the lights over the ki…" at bounding box center [234, 81] width 368 height 66
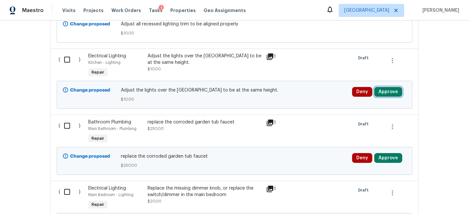
click at [388, 92] on button "Approve" at bounding box center [388, 92] width 28 height 10
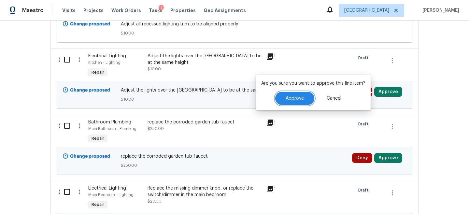
click at [300, 95] on button "Approve" at bounding box center [294, 98] width 39 height 13
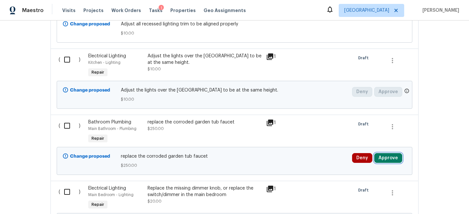
click at [385, 156] on button "Approve" at bounding box center [388, 158] width 28 height 10
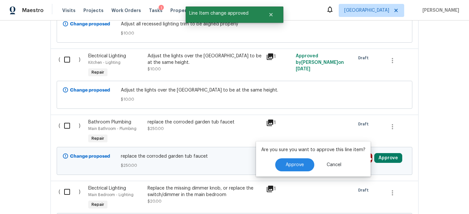
click at [295, 171] on div "Are you sure you want to approve this line item? Approve Cancel" at bounding box center [313, 158] width 115 height 35
click at [294, 166] on span "Approve" at bounding box center [294, 164] width 18 height 5
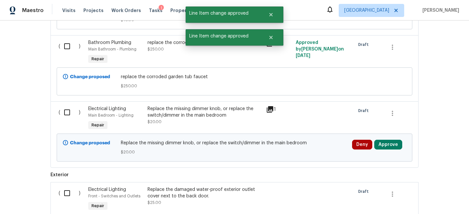
scroll to position [522, 0]
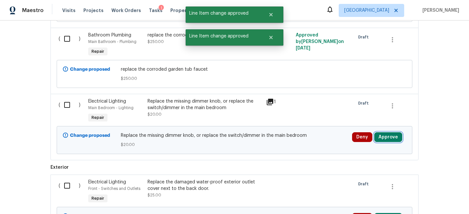
click at [385, 138] on button "Approve" at bounding box center [388, 137] width 28 height 10
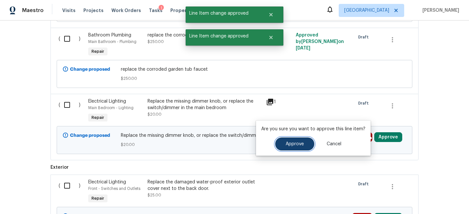
click at [294, 145] on span "Approve" at bounding box center [294, 144] width 18 height 5
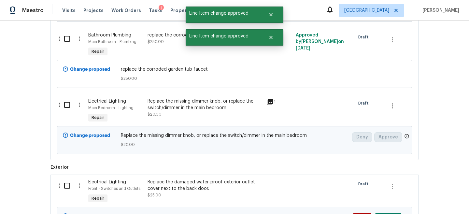
scroll to position [594, 0]
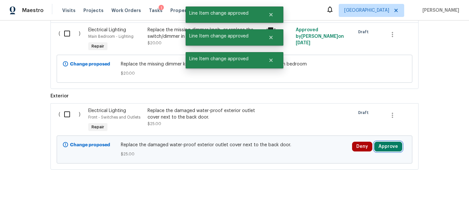
click at [386, 143] on button "Approve" at bounding box center [388, 147] width 28 height 10
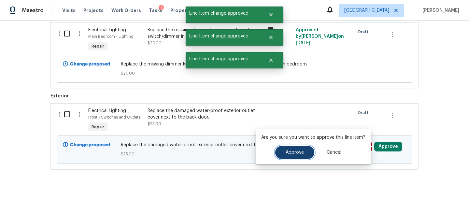
click at [295, 152] on span "Approve" at bounding box center [294, 152] width 18 height 5
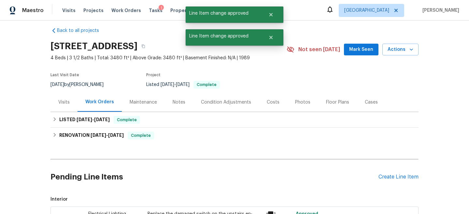
scroll to position [0, 0]
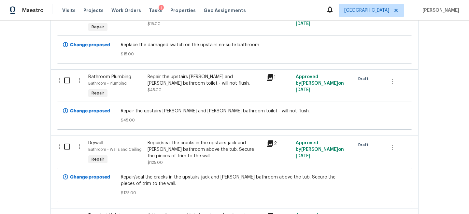
click at [63, 80] on input "checkbox" at bounding box center [69, 81] width 19 height 14
checkbox input "true"
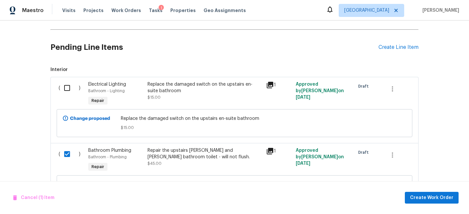
click at [67, 77] on div "( ) Electrical Lighting Bathroom - Lighting Repair Replace the damaged switch o…" at bounding box center [234, 110] width 368 height 66
click at [66, 85] on input "checkbox" at bounding box center [69, 88] width 19 height 14
checkbox input "true"
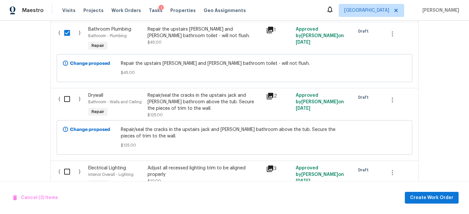
click at [69, 101] on input "checkbox" at bounding box center [69, 99] width 19 height 14
checkbox input "true"
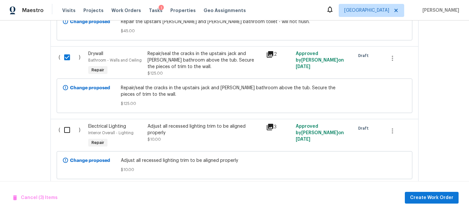
click at [66, 129] on input "checkbox" at bounding box center [69, 130] width 19 height 14
checkbox input "true"
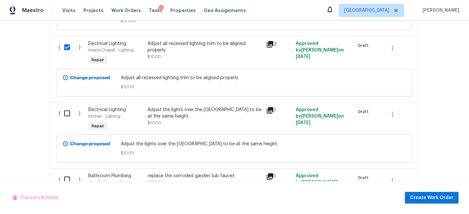
click at [66, 107] on input "checkbox" at bounding box center [69, 113] width 19 height 14
checkbox input "true"
click at [69, 182] on input "checkbox" at bounding box center [69, 179] width 19 height 14
checkbox input "true"
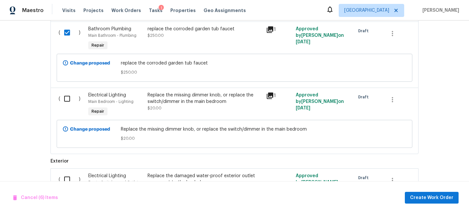
scroll to position [540, 0]
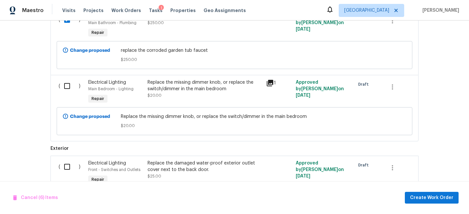
click at [58, 77] on div "( ) Electrical Lighting Main Bedroom - Lighting Repair Replace the missing dimm…" at bounding box center [234, 108] width 368 height 66
click at [63, 86] on input "checkbox" at bounding box center [69, 86] width 19 height 14
checkbox input "true"
click at [63, 173] on input "checkbox" at bounding box center [69, 167] width 19 height 14
checkbox input "true"
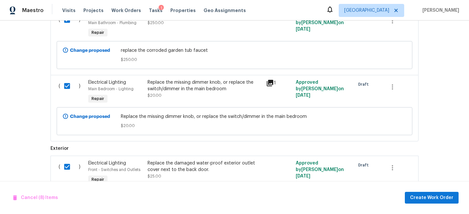
scroll to position [594, 0]
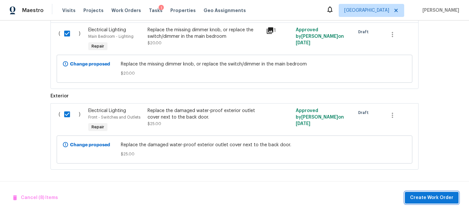
click at [441, 202] on button "Create Work Order" at bounding box center [431, 198] width 54 height 12
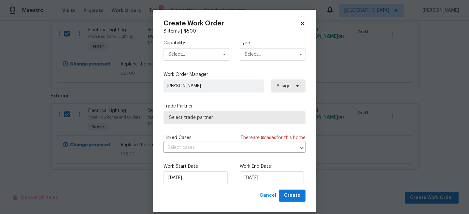
click at [172, 61] on div "Capability Type" at bounding box center [234, 50] width 142 height 32
click at [172, 56] on input "text" at bounding box center [196, 54] width 66 height 13
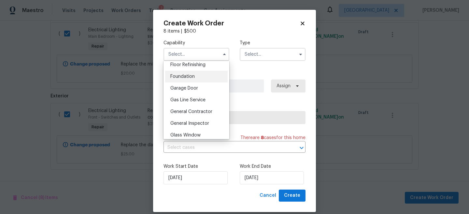
scroll to position [268, 0]
click at [198, 111] on span "General Contractor" at bounding box center [191, 111] width 42 height 5
type input "General Contractor"
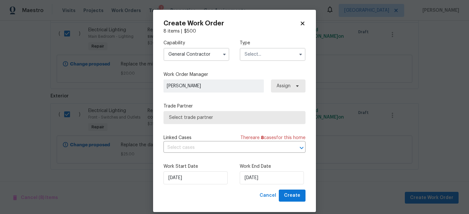
click at [274, 55] on input "text" at bounding box center [272, 54] width 66 height 13
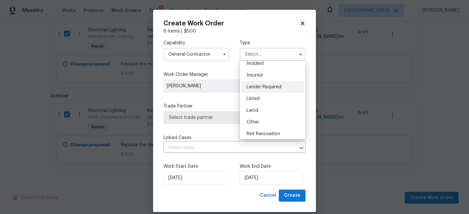
scroll to position [29, 0]
click at [270, 95] on div "Listed" at bounding box center [272, 98] width 62 height 12
type input "Listed"
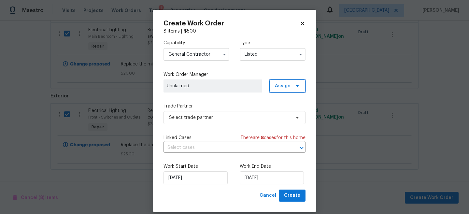
click at [291, 87] on span "Assign" at bounding box center [287, 85] width 36 height 13
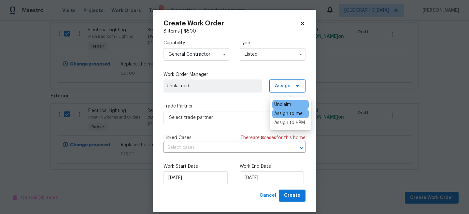
click at [293, 112] on div "Assign to me" at bounding box center [288, 113] width 28 height 7
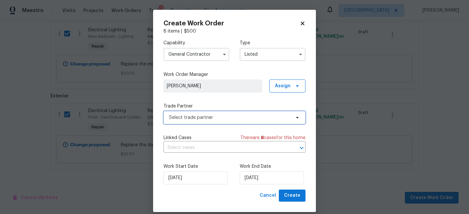
click at [248, 117] on span "Select trade partner" at bounding box center [229, 117] width 121 height 7
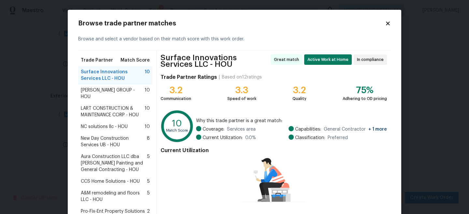
scroll to position [62, 0]
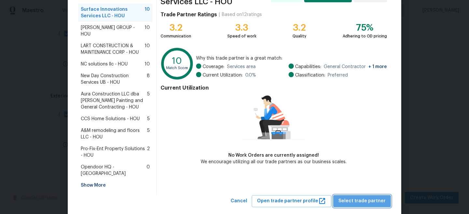
click at [371, 197] on span "Select trade partner" at bounding box center [361, 201] width 47 height 8
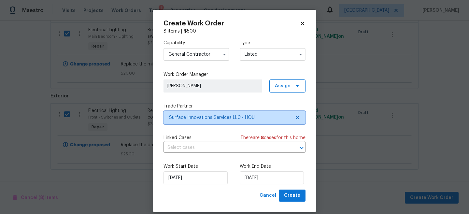
scroll to position [0, 0]
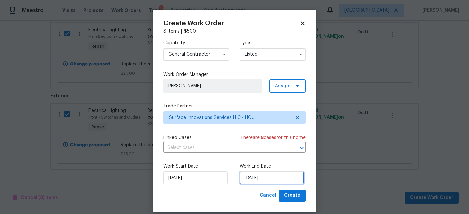
click at [265, 181] on input "10/14/2025" at bounding box center [271, 177] width 64 height 13
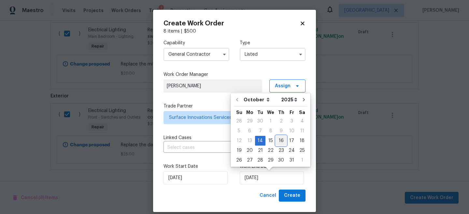
click at [280, 142] on div "16" at bounding box center [281, 140] width 10 height 9
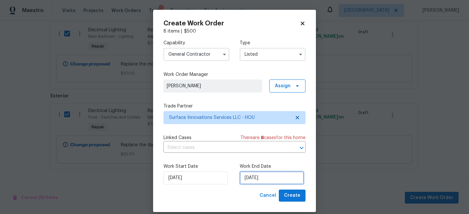
click at [269, 175] on input "10/16/2025" at bounding box center [271, 177] width 64 height 13
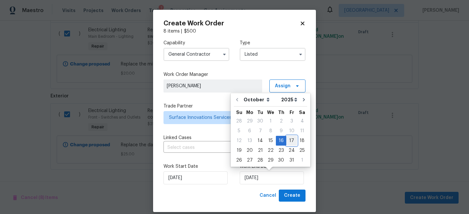
click at [290, 144] on div "17" at bounding box center [291, 140] width 11 height 9
type input "10/17/2025"
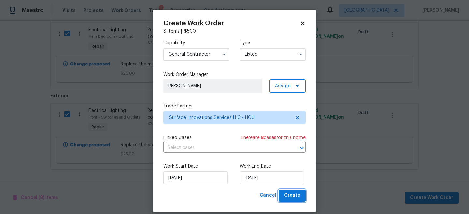
click at [296, 197] on span "Create" at bounding box center [292, 195] width 16 height 8
checkbox input "false"
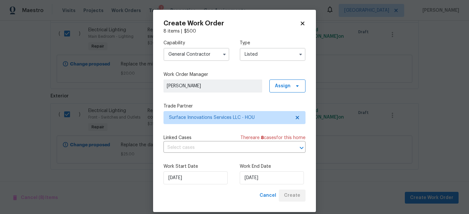
checkbox input "false"
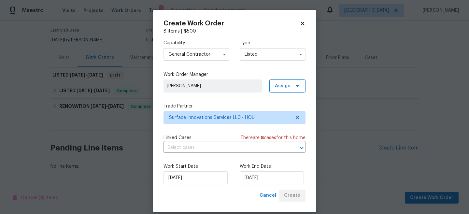
scroll to position [51, 0]
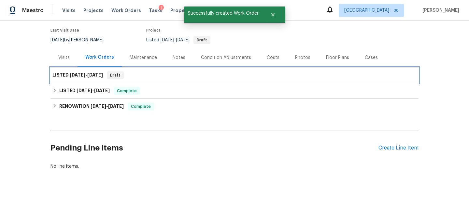
click at [306, 76] on div "LISTED 10/14/25 - 10/17/25 Draft" at bounding box center [234, 75] width 364 height 8
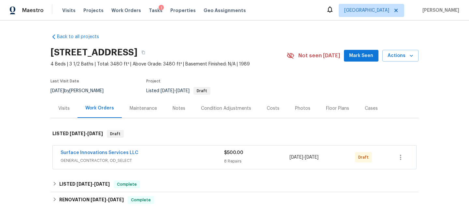
click at [280, 164] on div "8 Repairs" at bounding box center [256, 161] width 65 height 7
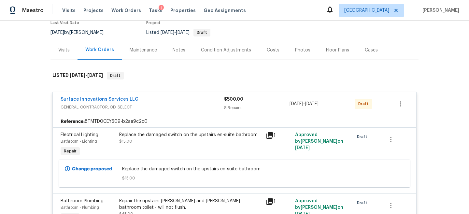
scroll to position [66, 0]
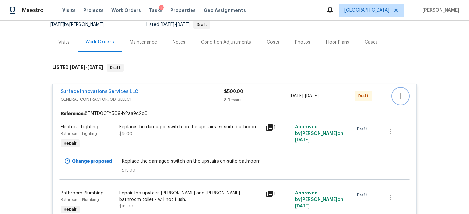
click at [401, 90] on button "button" at bounding box center [400, 96] width 16 height 16
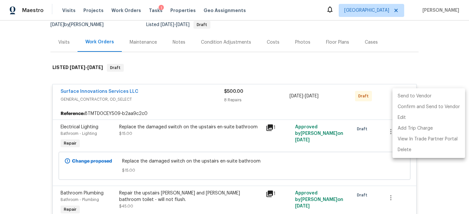
click at [415, 94] on li "Send to Vendor" at bounding box center [428, 96] width 73 height 11
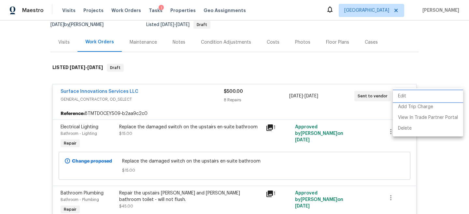
click at [388, 68] on div at bounding box center [234, 107] width 469 height 214
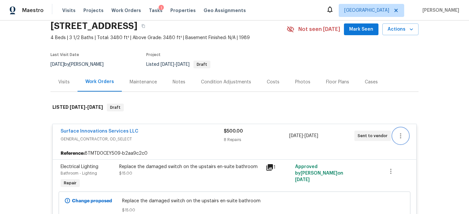
scroll to position [0, 0]
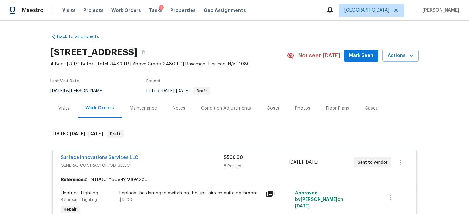
click at [23, 14] on div "Maestro" at bounding box center [22, 10] width 44 height 13
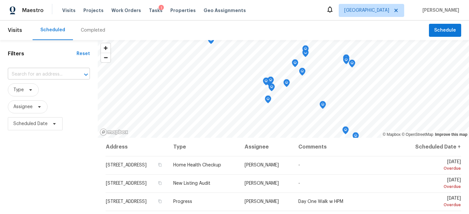
click at [31, 78] on input "text" at bounding box center [40, 74] width 64 height 10
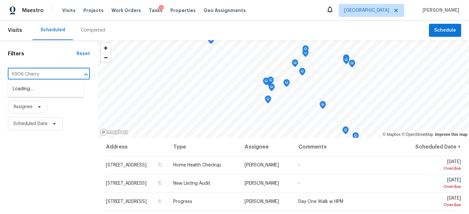
type input "6906 Cherry"
click at [43, 90] on li "[STREET_ADDRESS]" at bounding box center [45, 89] width 76 height 11
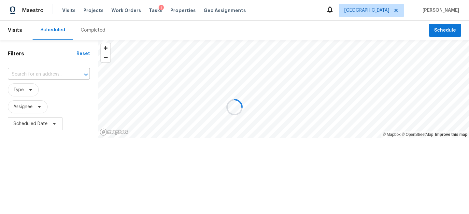
type input "[STREET_ADDRESS]"
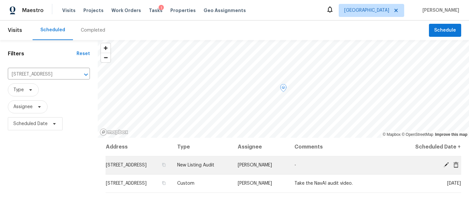
click at [456, 166] on icon at bounding box center [455, 164] width 5 height 6
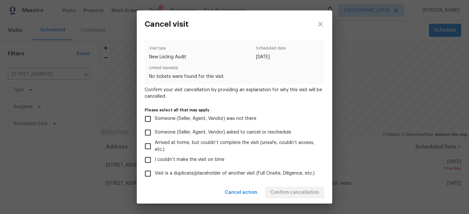
scroll to position [73, 0]
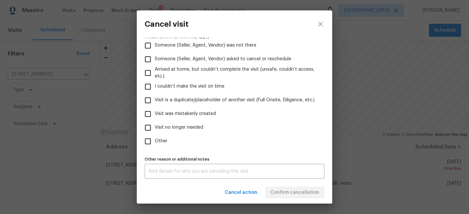
click at [156, 145] on label "Other" at bounding box center [230, 141] width 178 height 14
click at [155, 145] on input "Other" at bounding box center [148, 141] width 14 height 14
click at [152, 143] on input "Other" at bounding box center [148, 141] width 14 height 14
checkbox input "true"
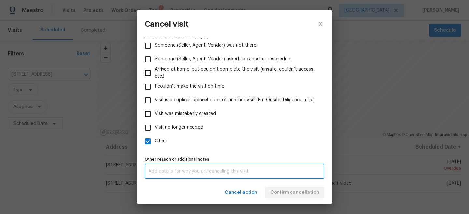
click at [164, 171] on textarea at bounding box center [234, 171] width 172 height 5
type textarea "Resetting this visit"
click at [317, 191] on div "Cancel action Confirm cancellation" at bounding box center [234, 192] width 195 height 22
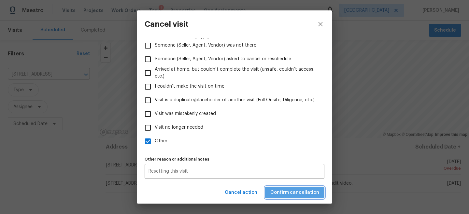
click at [313, 191] on span "Confirm cancellation" at bounding box center [294, 192] width 49 height 8
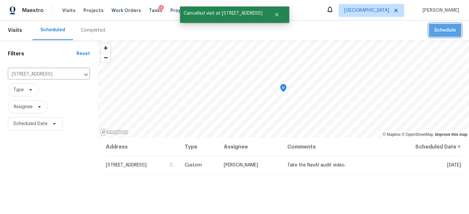
click at [440, 32] on span "Schedule" at bounding box center [445, 30] width 22 height 8
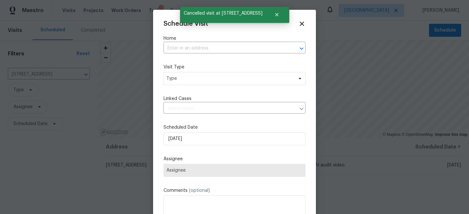
click at [225, 70] on label "Visit Type" at bounding box center [234, 67] width 142 height 7
click at [205, 49] on input "text" at bounding box center [225, 48] width 124 height 10
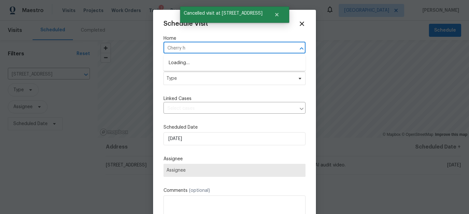
type input "Cherry hi"
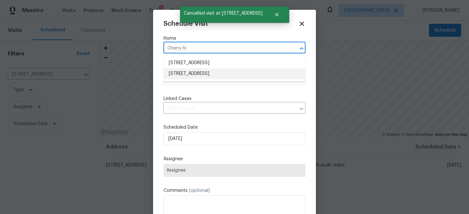
click at [198, 71] on li "[STREET_ADDRESS]" at bounding box center [234, 73] width 142 height 11
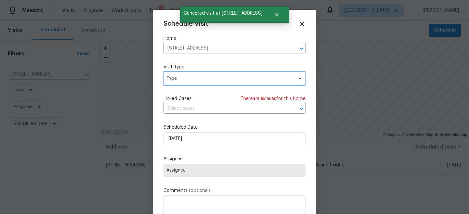
click at [195, 82] on span "Type" at bounding box center [234, 78] width 142 height 13
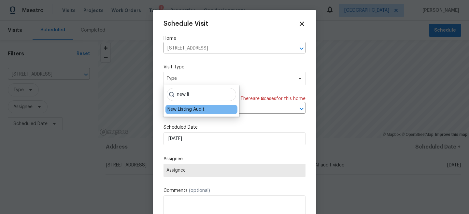
type input "new li"
click at [175, 107] on div "New Listing Audit" at bounding box center [185, 109] width 37 height 7
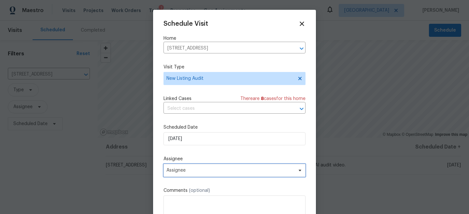
click at [186, 166] on span "Assignee" at bounding box center [234, 170] width 142 height 13
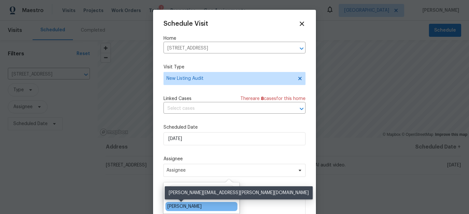
type input "[PERSON_NAME]"
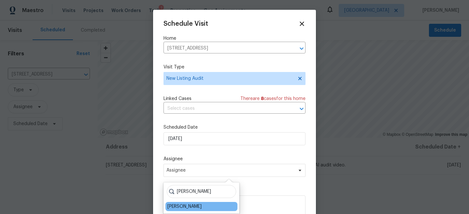
click at [185, 202] on div "[PERSON_NAME]" at bounding box center [201, 206] width 72 height 9
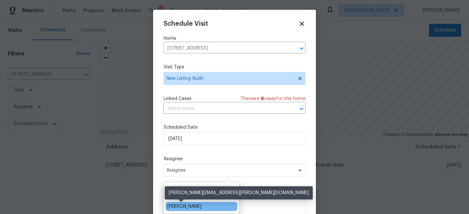
click at [180, 206] on div "[PERSON_NAME]" at bounding box center [184, 206] width 34 height 7
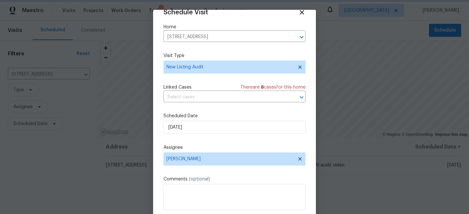
scroll to position [34, 0]
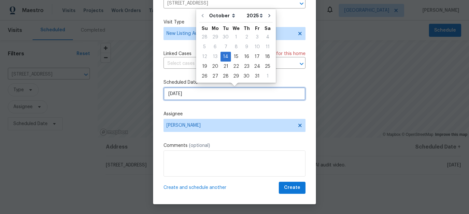
click at [257, 96] on input "10/14/2025" at bounding box center [234, 93] width 142 height 13
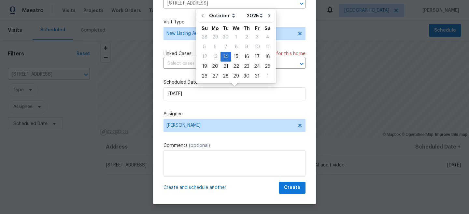
click at [205, 112] on label "Assignee" at bounding box center [234, 114] width 142 height 7
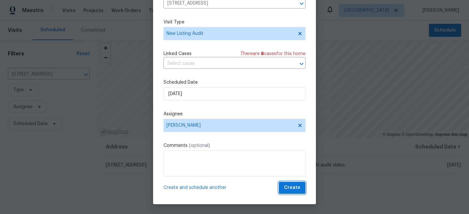
click at [293, 187] on span "Create" at bounding box center [292, 188] width 16 height 8
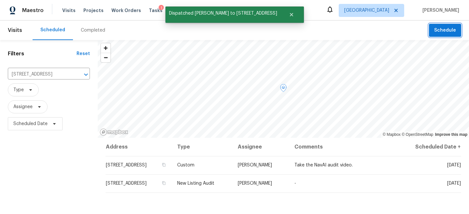
scroll to position [0, 0]
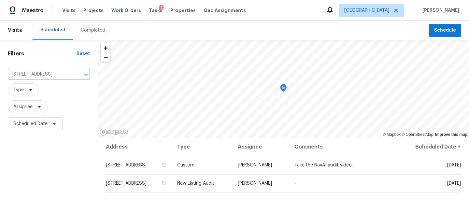
click at [30, 173] on div "Filters Reset 6906 Cherry Hills Rd, Houston, TX 77069 ​ Type Assignee Scheduled…" at bounding box center [49, 174] width 98 height 269
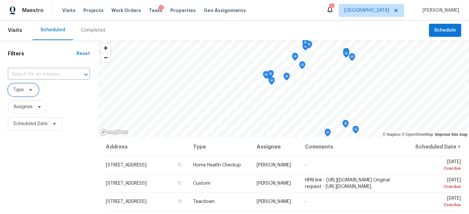
click at [28, 91] on icon at bounding box center [30, 89] width 5 height 5
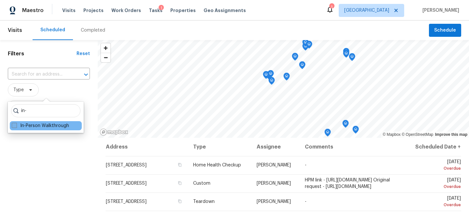
type input "in-"
click at [52, 122] on label "In-Person Walkthrough" at bounding box center [40, 125] width 57 height 7
click at [16, 122] on input "In-Person Walkthrough" at bounding box center [14, 124] width 4 height 4
checkbox input "true"
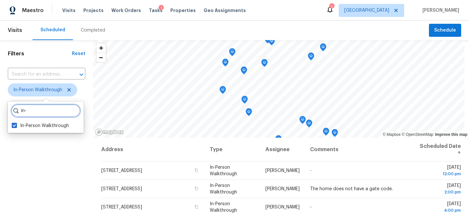
click at [43, 112] on input "in-" at bounding box center [45, 110] width 69 height 13
type input "dil"
click at [34, 123] on label "Diligence" at bounding box center [26, 125] width 28 height 7
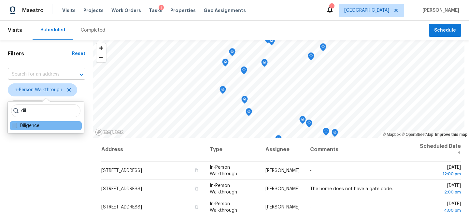
click at [16, 123] on input "Diligence" at bounding box center [14, 124] width 4 height 4
checkbox input "true"
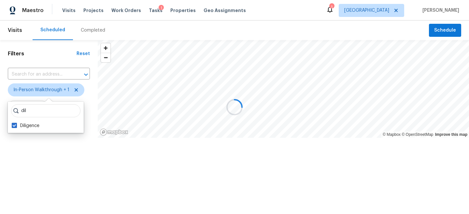
click at [36, 145] on div at bounding box center [234, 107] width 469 height 214
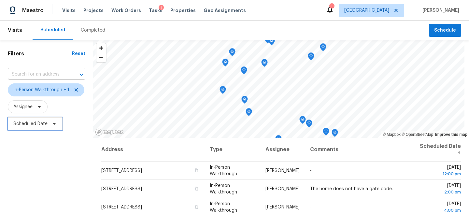
click at [32, 123] on span "Scheduled Date" at bounding box center [30, 123] width 34 height 7
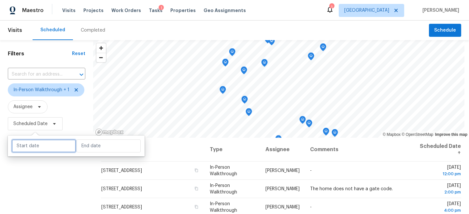
select select "9"
select select "2025"
select select "10"
select select "2025"
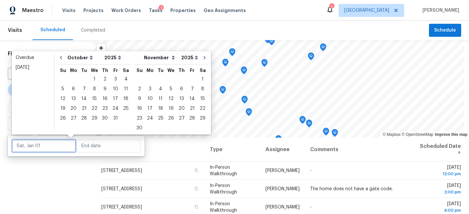
click at [39, 140] on input "text" at bounding box center [44, 145] width 64 height 13
click at [92, 98] on div "15" at bounding box center [94, 98] width 10 height 9
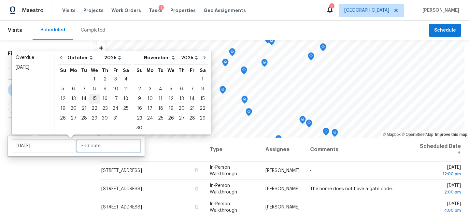
type input "[DATE]"
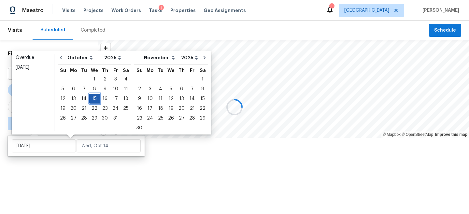
click at [92, 98] on div "15" at bounding box center [94, 98] width 10 height 9
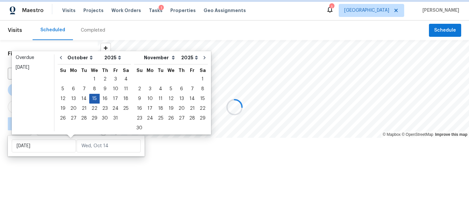
type input "[DATE]"
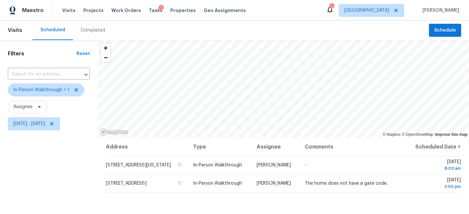
click at [84, 197] on div "Filters Reset ​ In-Person Walkthrough + 1 Assignee Wed, Oct 15 - Wed, Oct 15" at bounding box center [49, 174] width 98 height 269
click at [271, 57] on icon "Map marker" at bounding box center [272, 55] width 6 height 7
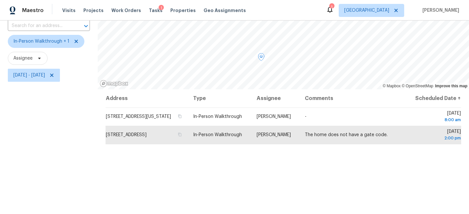
scroll to position [58, 0]
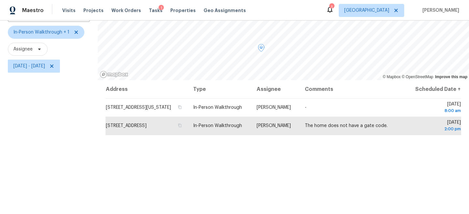
click at [68, 153] on div "Filters Reset ​ In-Person Walkthrough + 1 Assignee Wed, Oct 15 - Wed, Oct 15" at bounding box center [49, 116] width 98 height 269
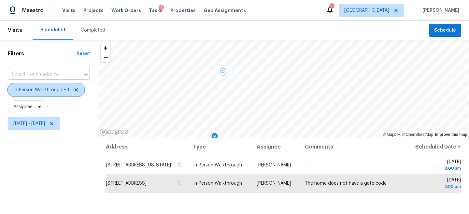
click at [75, 90] on icon at bounding box center [76, 89] width 3 height 3
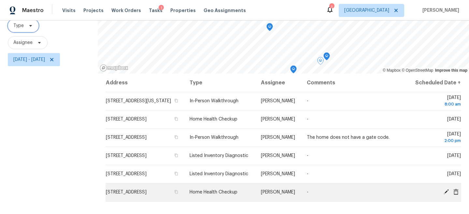
scroll to position [81, 0]
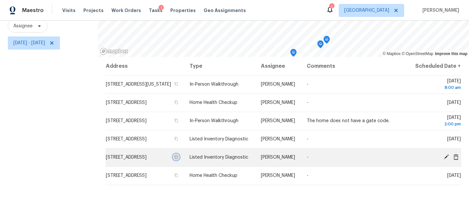
click at [178, 159] on icon "button" at bounding box center [176, 157] width 3 height 4
click at [446, 159] on icon at bounding box center [445, 156] width 5 height 5
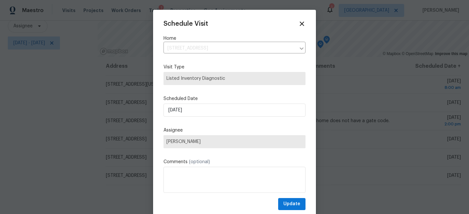
click at [205, 150] on div "Schedule Visit Home 15215 Wooded Field Trl, Cypress, TX 77429 ​ Visit Type List…" at bounding box center [234, 115] width 142 height 190
click at [195, 159] on span "(optional)" at bounding box center [199, 161] width 21 height 5
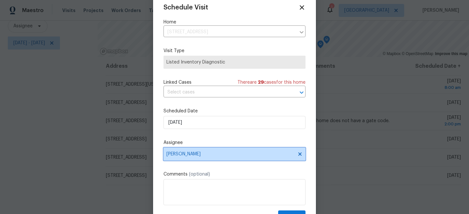
click at [202, 158] on span "[PERSON_NAME]" at bounding box center [234, 153] width 142 height 13
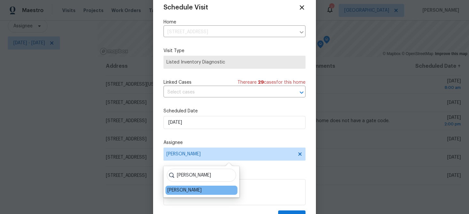
type input "steve"
click at [179, 191] on div "[PERSON_NAME]" at bounding box center [184, 190] width 34 height 7
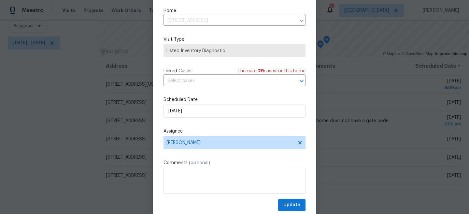
scroll to position [34, 0]
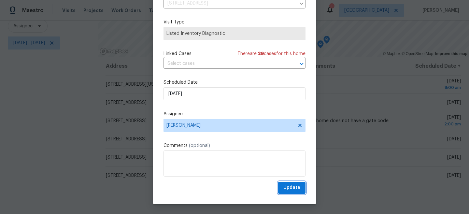
click at [293, 189] on span "Update" at bounding box center [291, 188] width 17 height 8
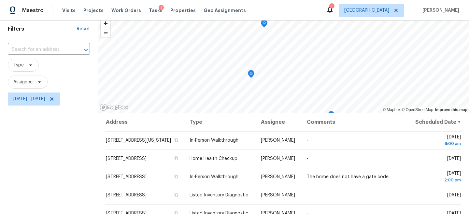
scroll to position [0, 0]
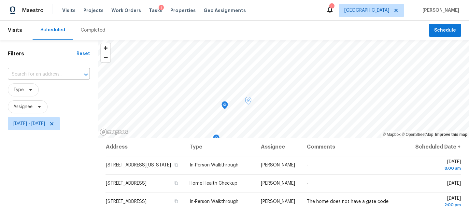
click at [225, 103] on icon "Map marker" at bounding box center [225, 105] width 6 height 7
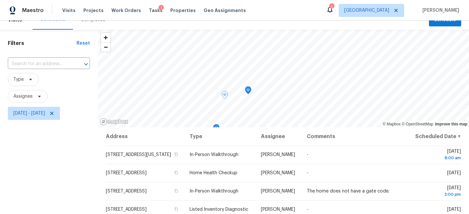
scroll to position [1, 0]
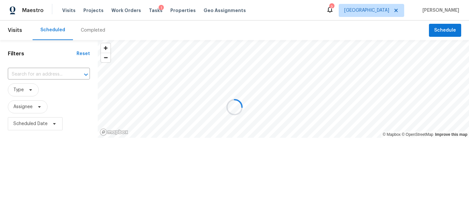
click at [439, 25] on div at bounding box center [234, 107] width 469 height 214
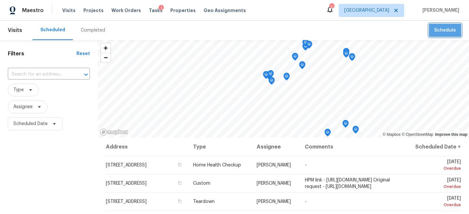
click at [444, 30] on span "Schedule" at bounding box center [445, 30] width 22 height 8
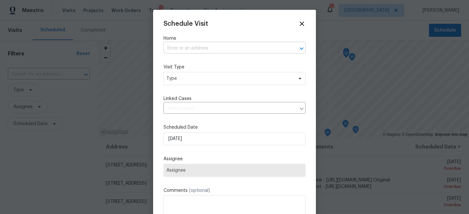
click at [209, 47] on input "text" at bounding box center [225, 48] width 124 height 10
paste input "[STREET_ADDRESS]"
type input "[STREET_ADDRESS]"
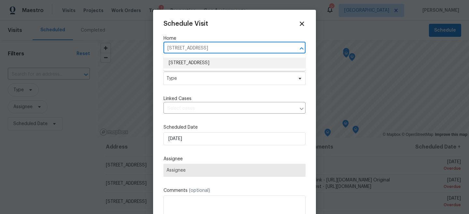
click at [205, 62] on li "[STREET_ADDRESS]" at bounding box center [234, 63] width 142 height 11
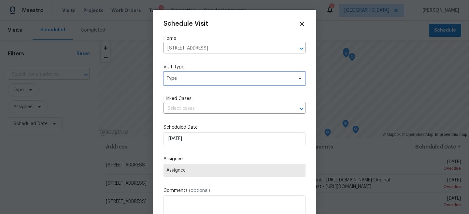
click at [198, 73] on span "Type" at bounding box center [234, 78] width 142 height 13
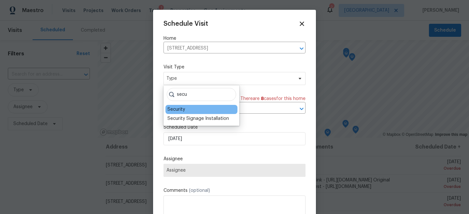
type input "secu"
click at [182, 113] on div "Security" at bounding box center [201, 109] width 72 height 9
click at [177, 109] on div "Security" at bounding box center [176, 109] width 18 height 7
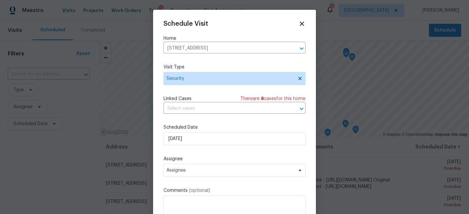
click at [193, 179] on div "Schedule Visit Home [STREET_ADDRESS] ​ Visit Type Security Linked Cases There a…" at bounding box center [234, 129] width 142 height 218
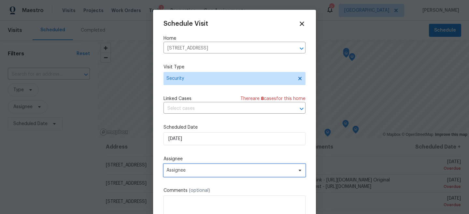
click at [195, 169] on span "Assignee" at bounding box center [230, 170] width 128 height 5
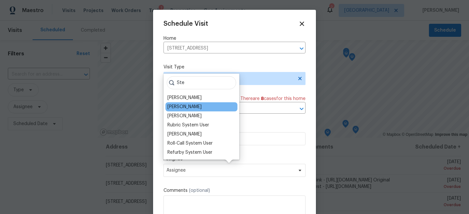
type input "Ste"
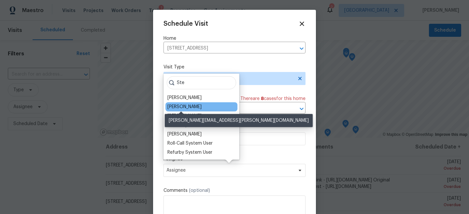
click at [182, 106] on div "[PERSON_NAME]" at bounding box center [184, 106] width 34 height 7
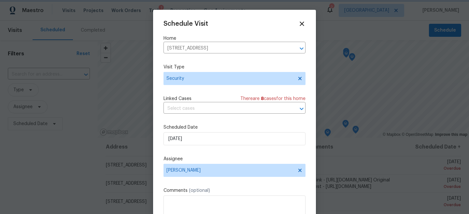
scroll to position [12, 0]
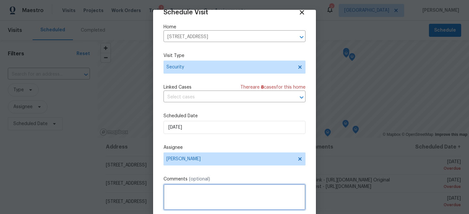
click at [189, 194] on textarea at bounding box center [234, 197] width 142 height 26
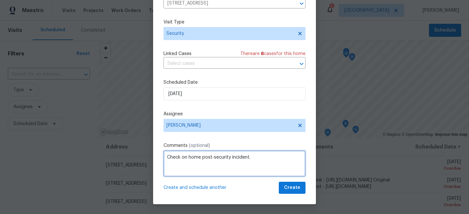
type textarea "Check on home post-security incident."
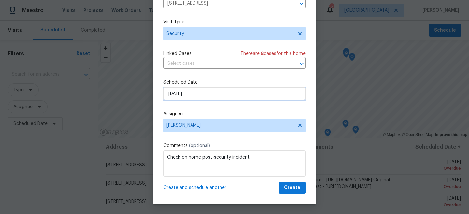
click at [229, 99] on input "[DATE]" at bounding box center [234, 93] width 142 height 13
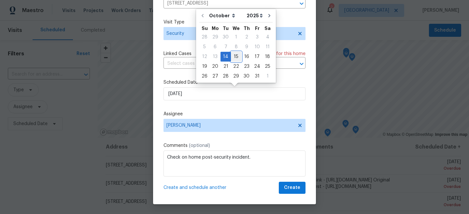
click at [237, 57] on div "15" at bounding box center [236, 56] width 10 height 9
type input "[DATE]"
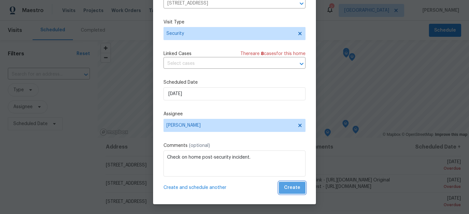
click at [296, 189] on span "Create" at bounding box center [292, 188] width 16 height 8
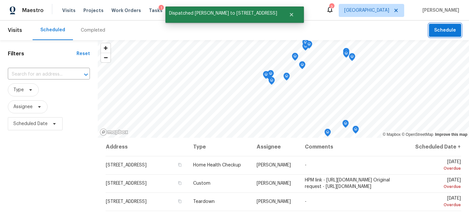
scroll to position [0, 0]
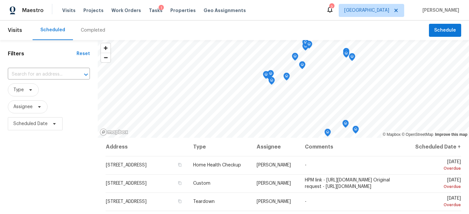
click at [41, 155] on div "Filters Reset ​ Type Assignee Scheduled Date" at bounding box center [49, 174] width 98 height 269
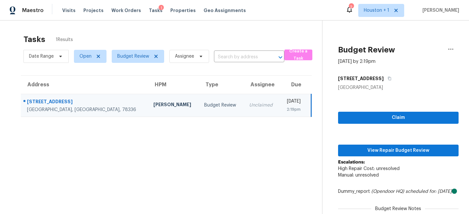
click at [251, 152] on section "Tasks 1 Results Date Range Open Budget Review Assignee ​ Create a Task Address …" at bounding box center [165, 146] width 311 height 231
